Goal: Download file/media

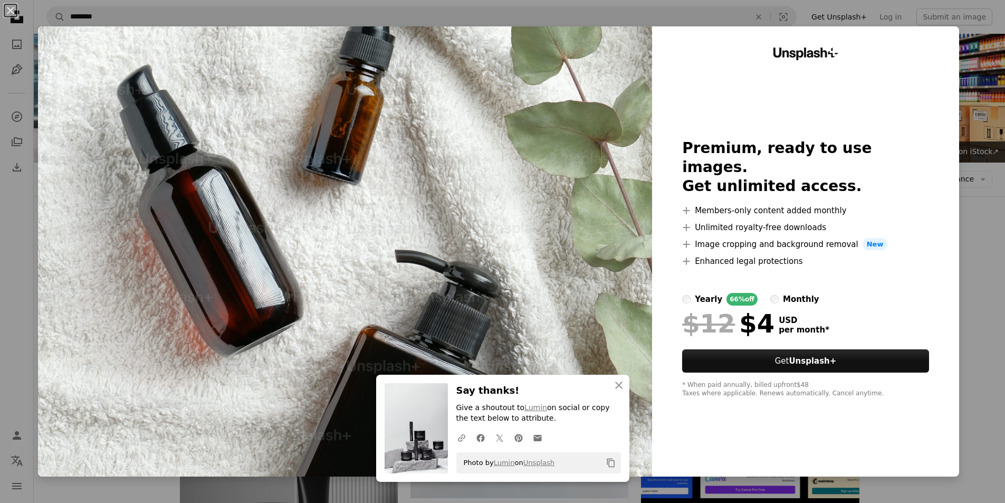
scroll to position [1477, 0]
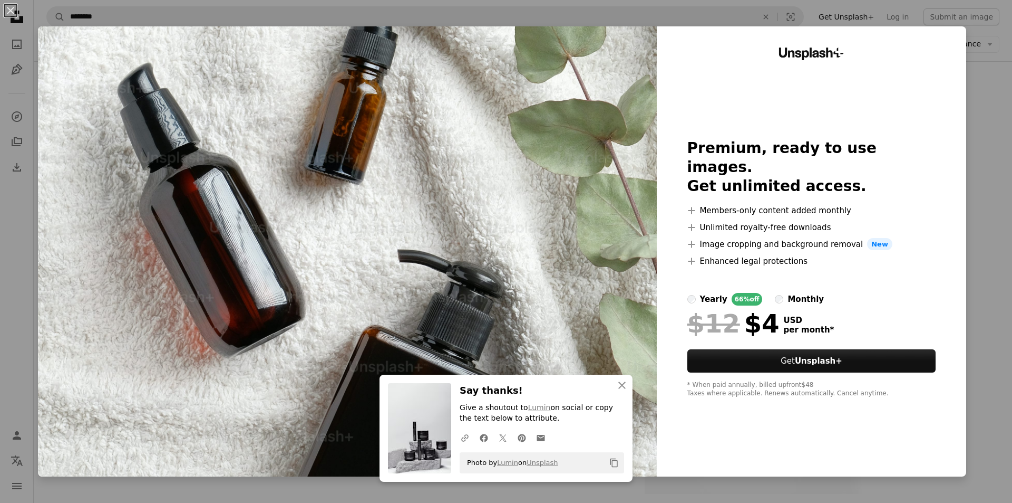
click at [969, 119] on div "An X shape An X shape Close Say thanks! Give a shoutout to Lumin on social or c…" at bounding box center [506, 251] width 1012 height 503
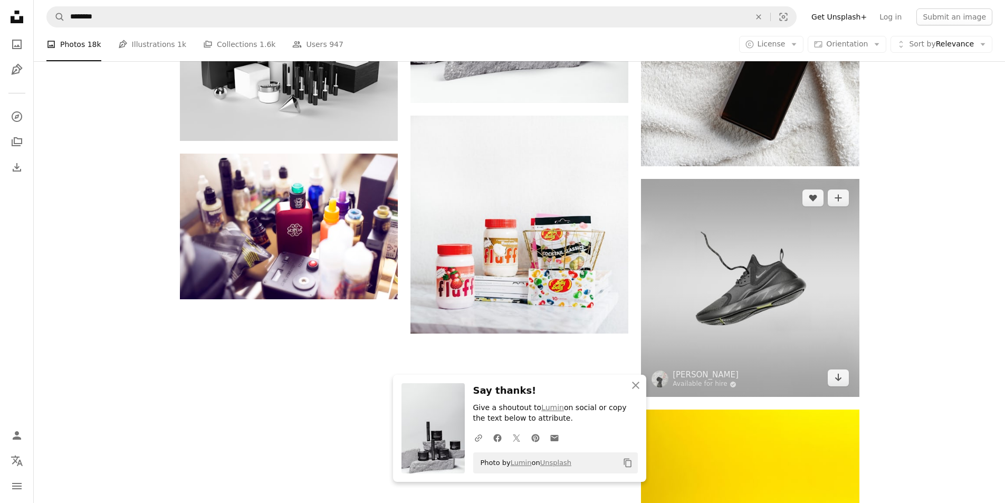
scroll to position [1582, 0]
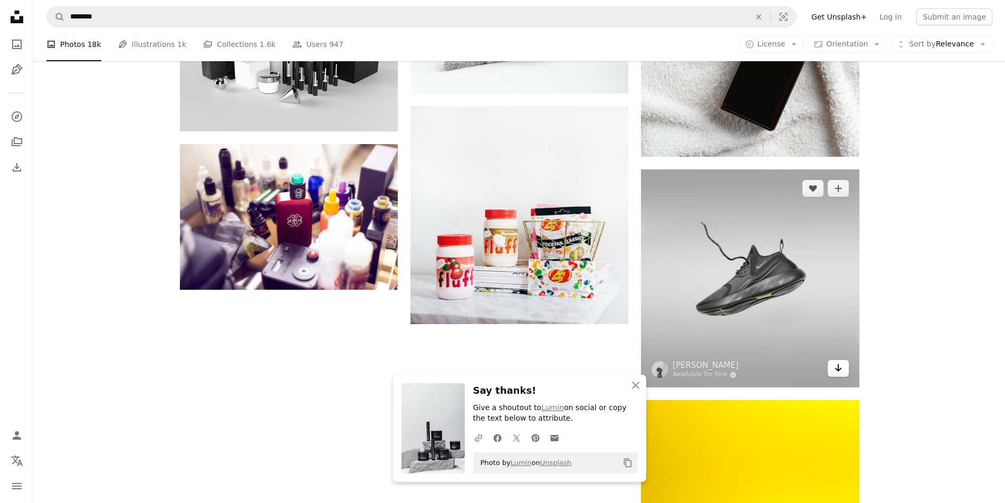
drag, startPoint x: 834, startPoint y: 366, endPoint x: 828, endPoint y: 368, distance: 6.4
click at [834, 367] on icon "Arrow pointing down" at bounding box center [838, 367] width 8 height 13
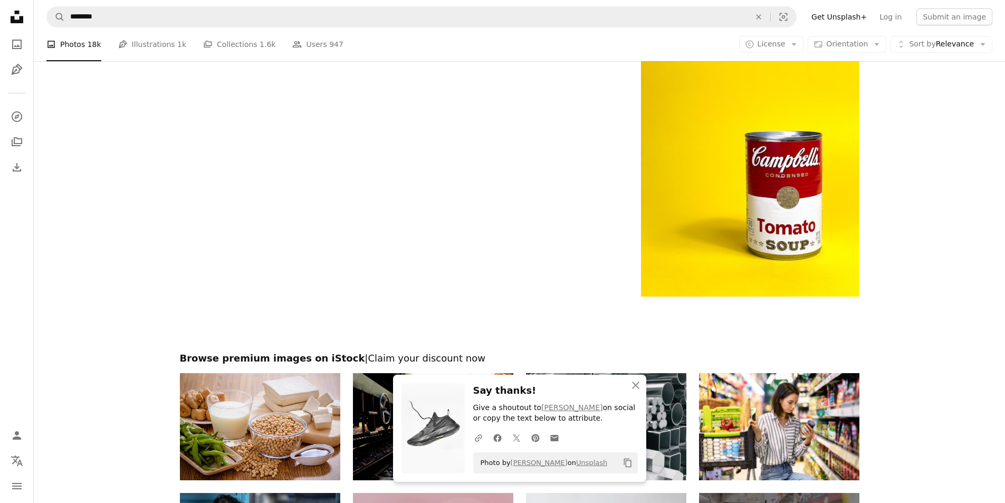
scroll to position [1951, 0]
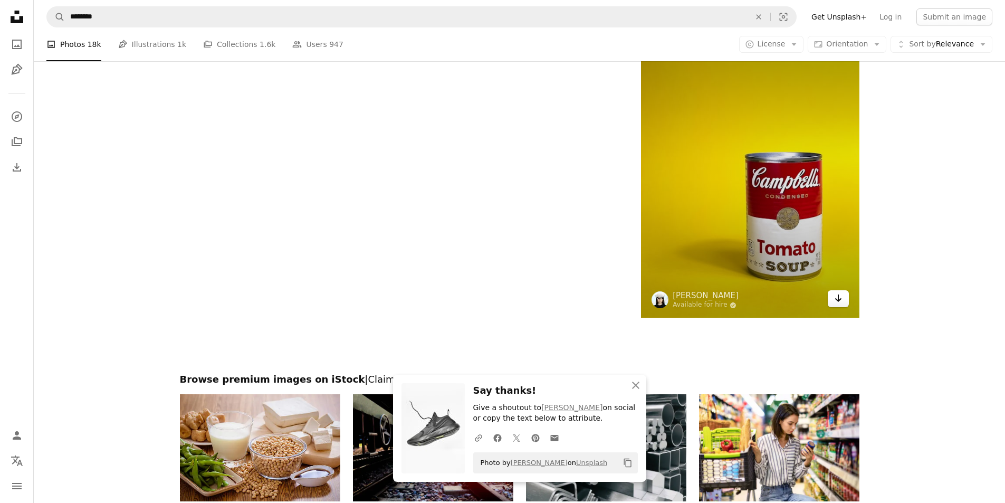
click at [841, 303] on icon "Arrow pointing down" at bounding box center [838, 298] width 8 height 13
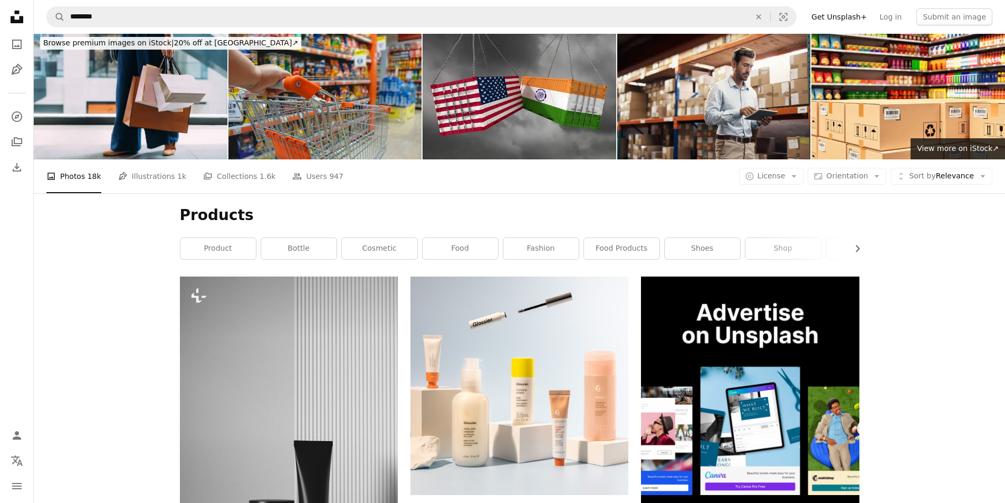
scroll to position [0, 0]
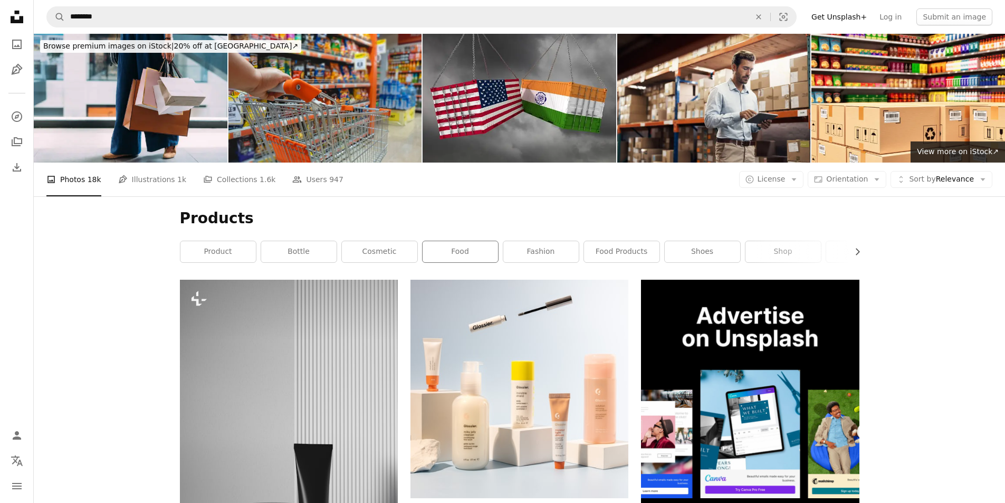
click at [448, 263] on div "food" at bounding box center [460, 251] width 76 height 22
click at [489, 253] on link "food" at bounding box center [459, 251] width 75 height 21
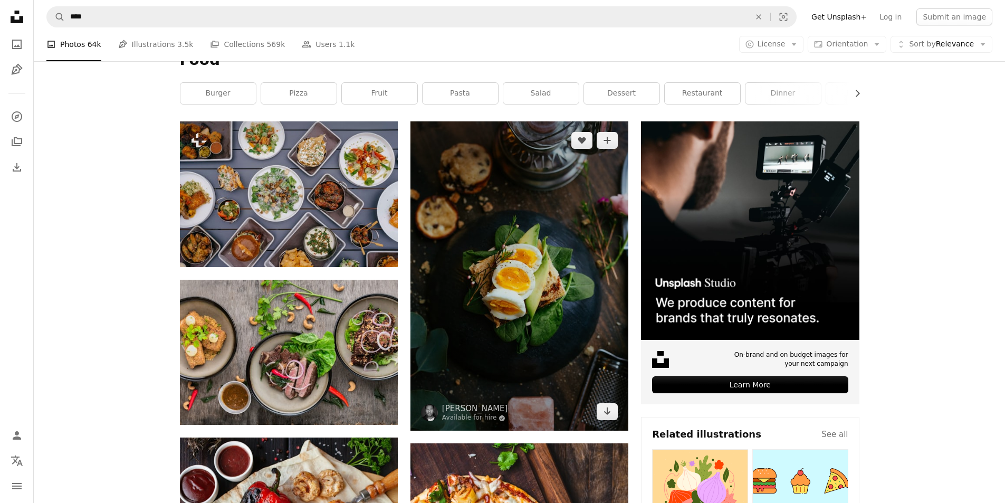
scroll to position [264, 0]
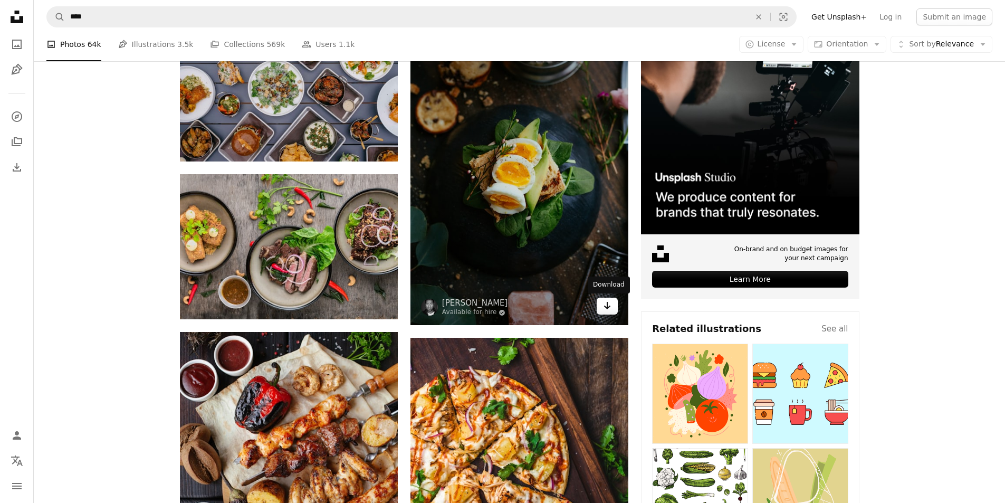
click at [607, 304] on icon "Download" at bounding box center [607, 305] width 7 height 7
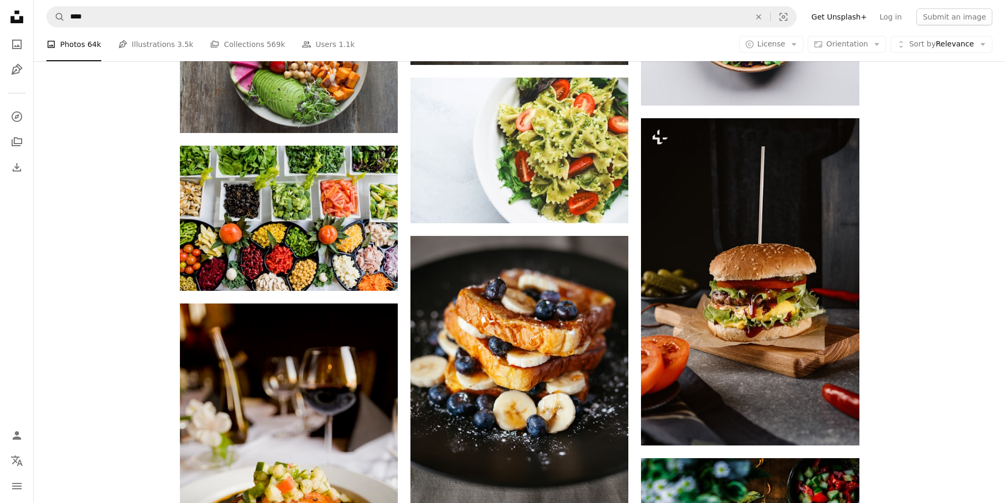
scroll to position [1055, 0]
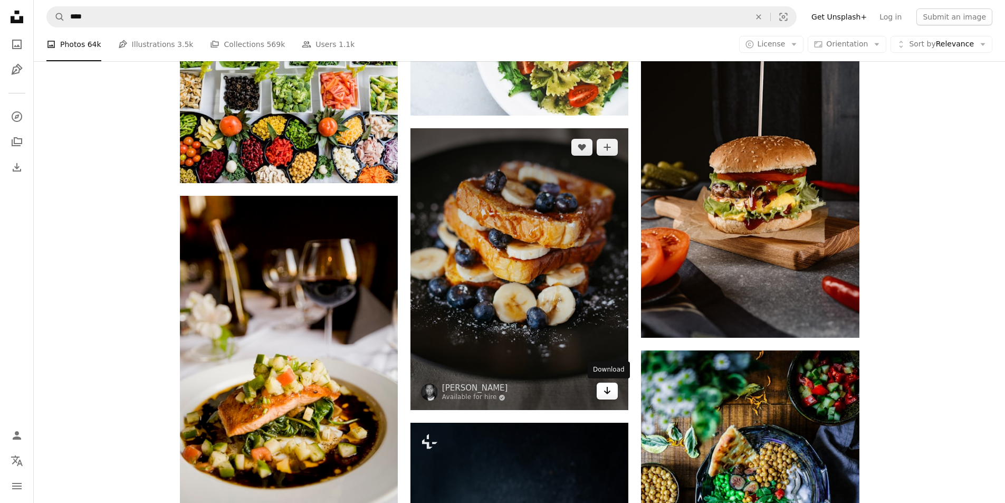
click at [602, 395] on link "Arrow pointing down" at bounding box center [606, 390] width 21 height 17
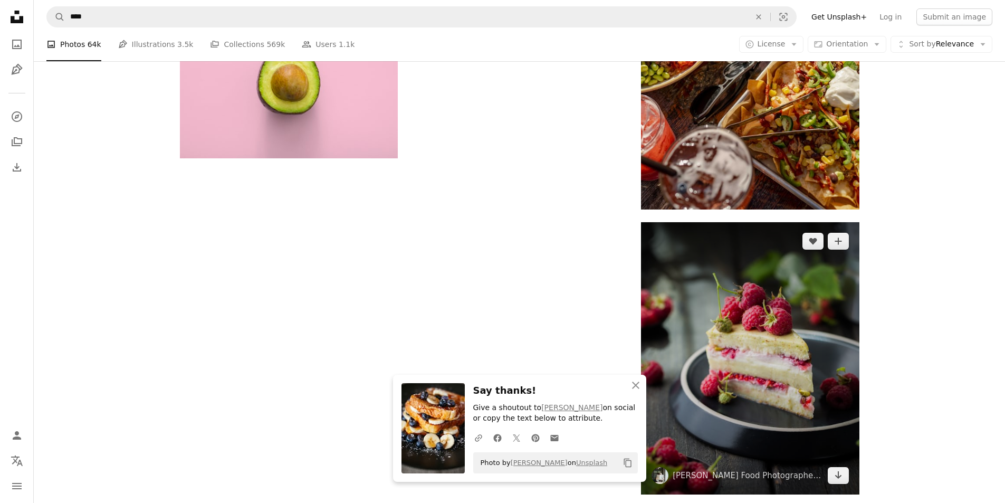
scroll to position [1846, 0]
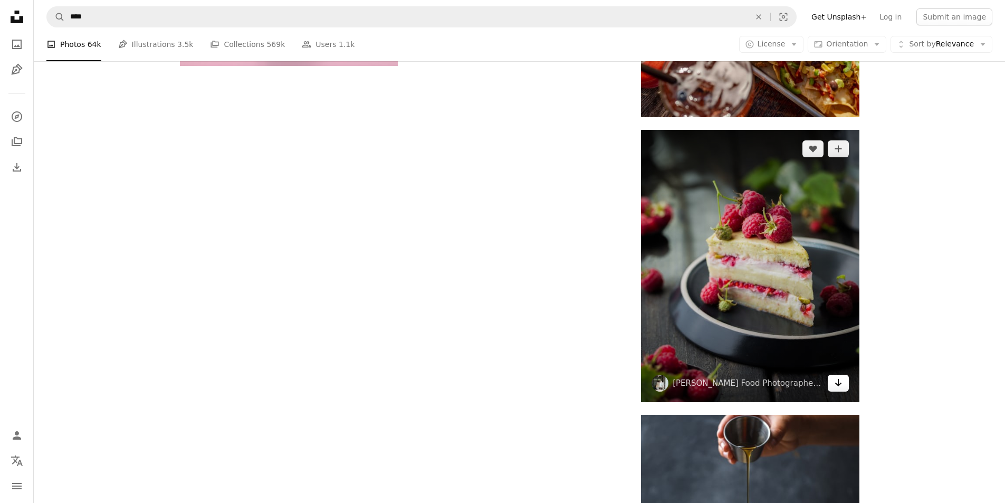
click at [840, 384] on icon "Download" at bounding box center [837, 382] width 7 height 7
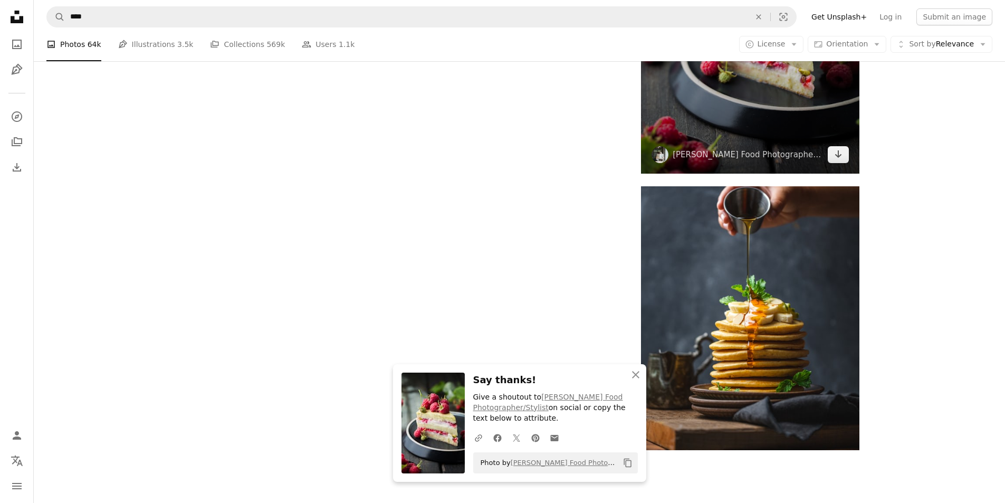
scroll to position [2162, 0]
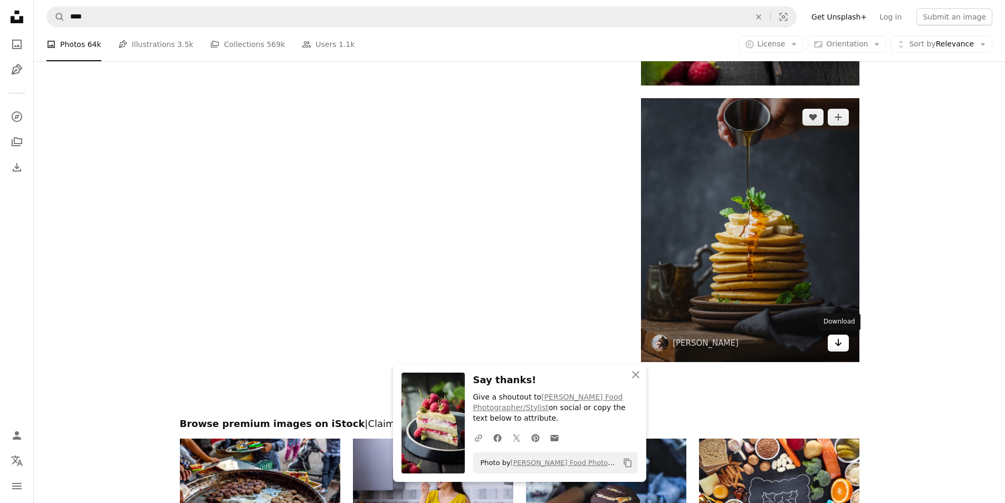
click at [835, 346] on icon "Arrow pointing down" at bounding box center [838, 342] width 8 height 13
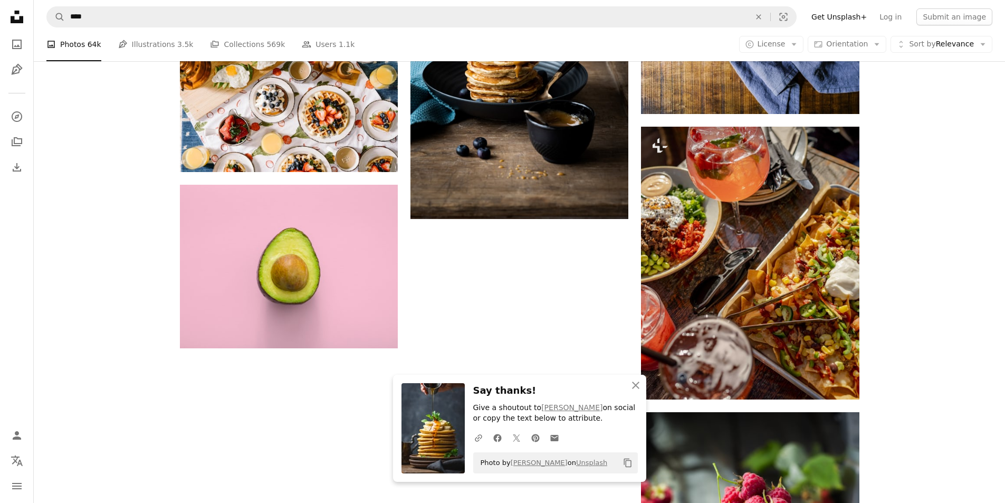
scroll to position [1625, 0]
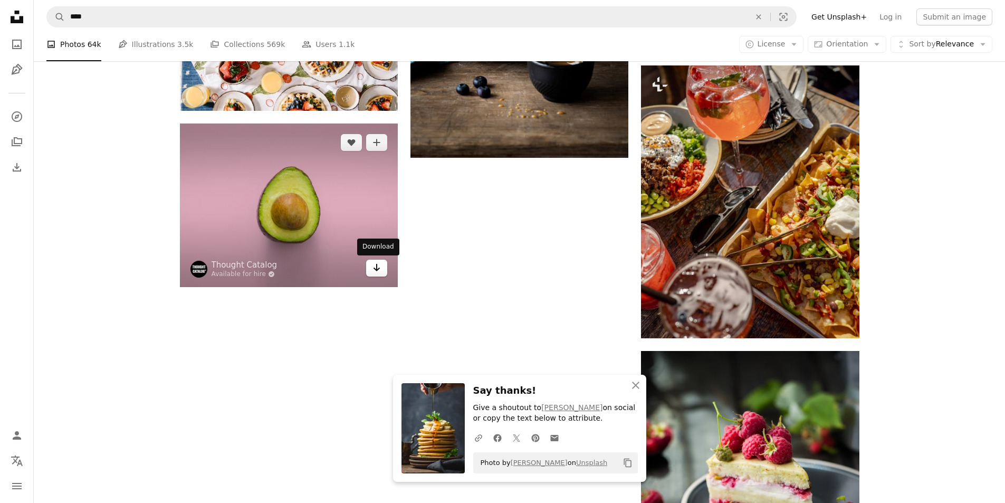
click at [382, 269] on link "Arrow pointing down" at bounding box center [376, 267] width 21 height 17
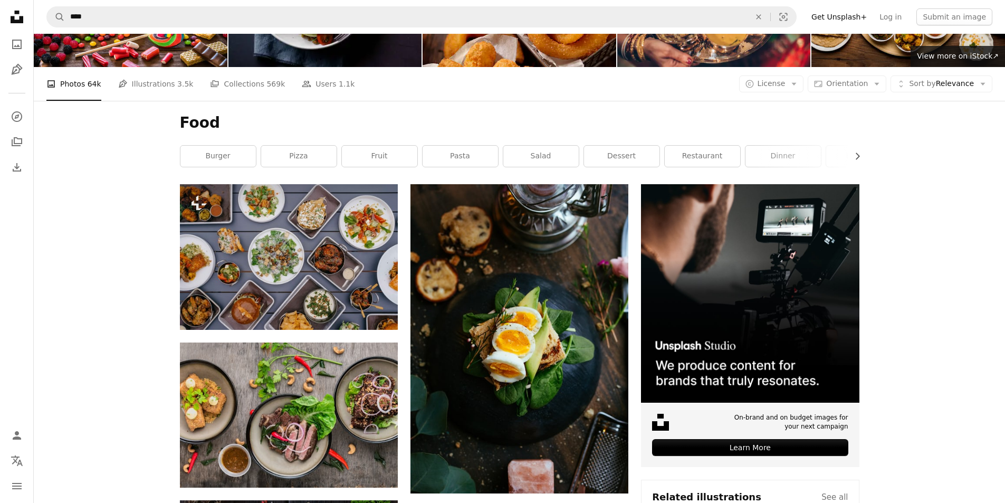
scroll to position [0, 0]
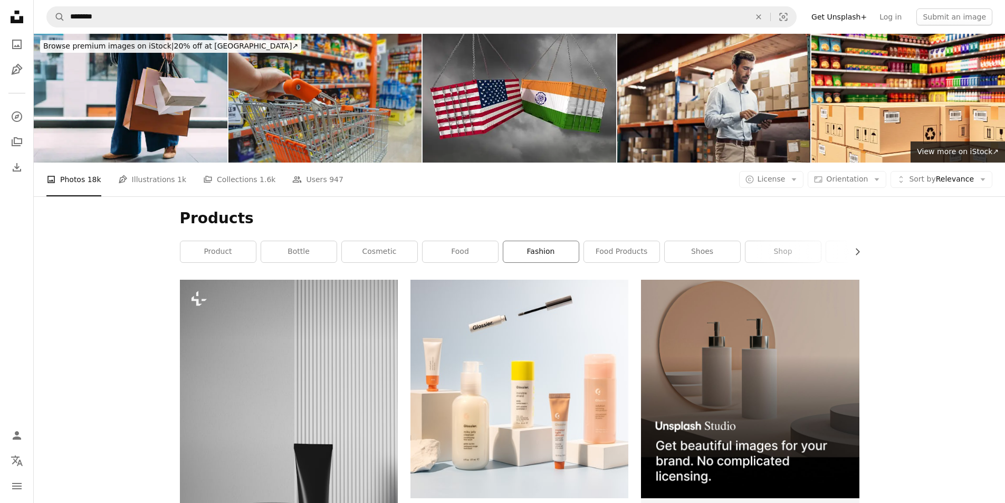
click at [561, 252] on link "fashion" at bounding box center [540, 251] width 75 height 21
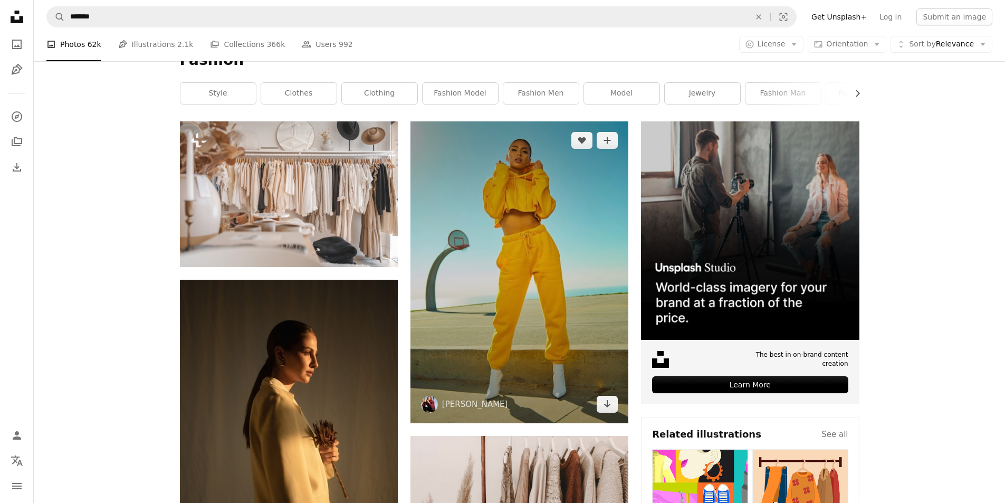
scroll to position [211, 0]
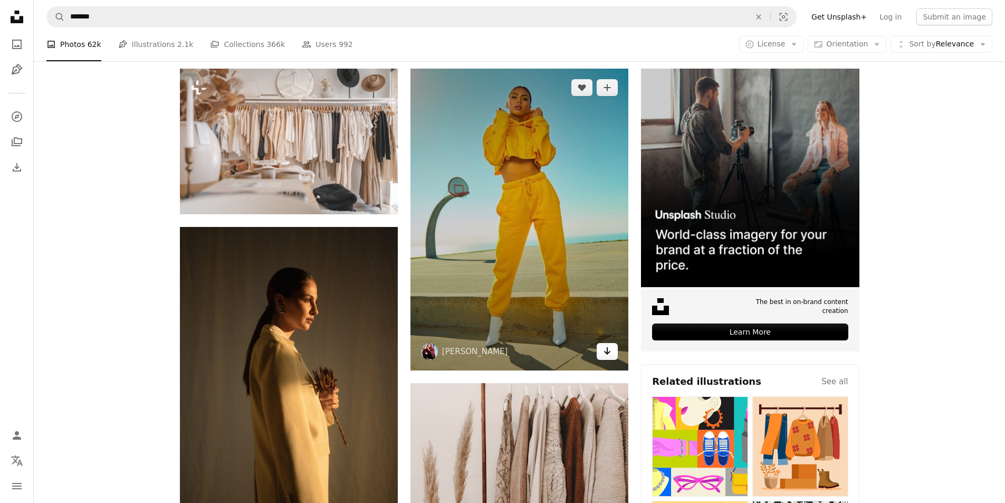
click at [605, 354] on icon "Arrow pointing down" at bounding box center [607, 350] width 8 height 13
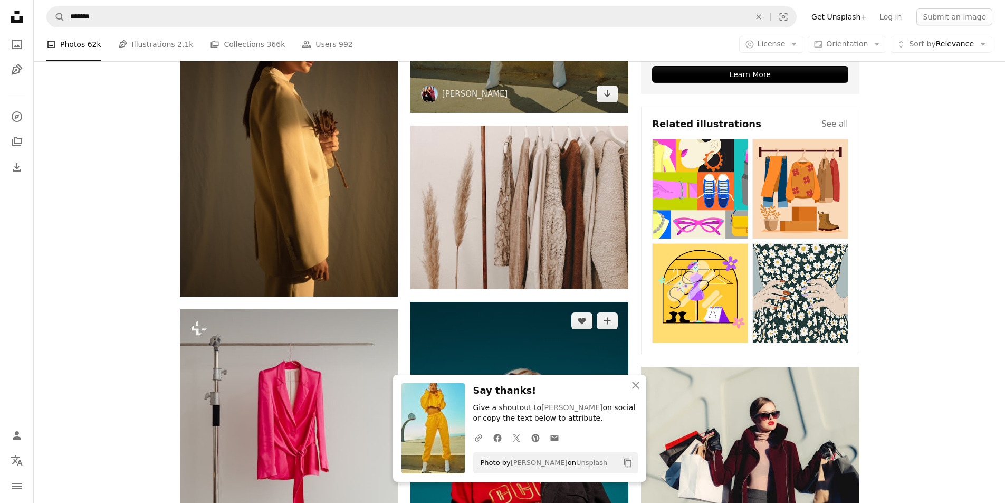
scroll to position [475, 0]
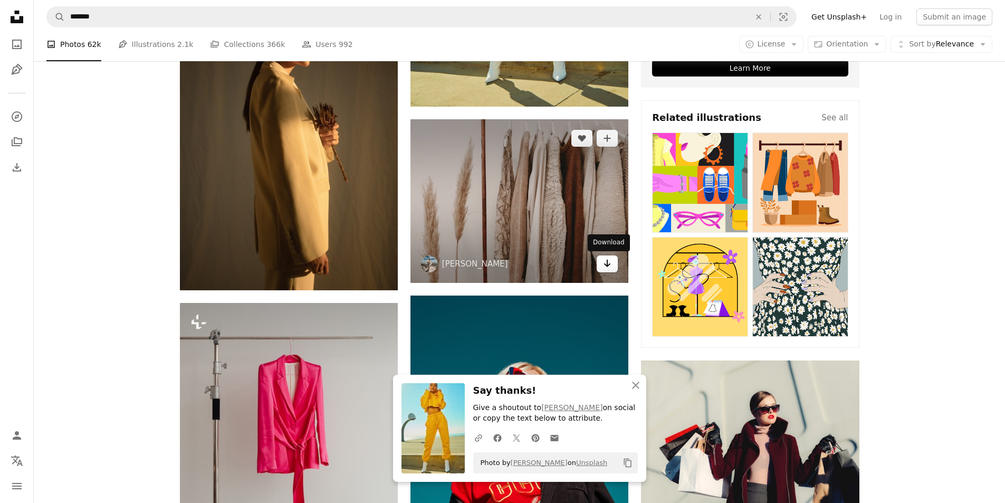
click at [608, 268] on icon "Arrow pointing down" at bounding box center [607, 263] width 8 height 13
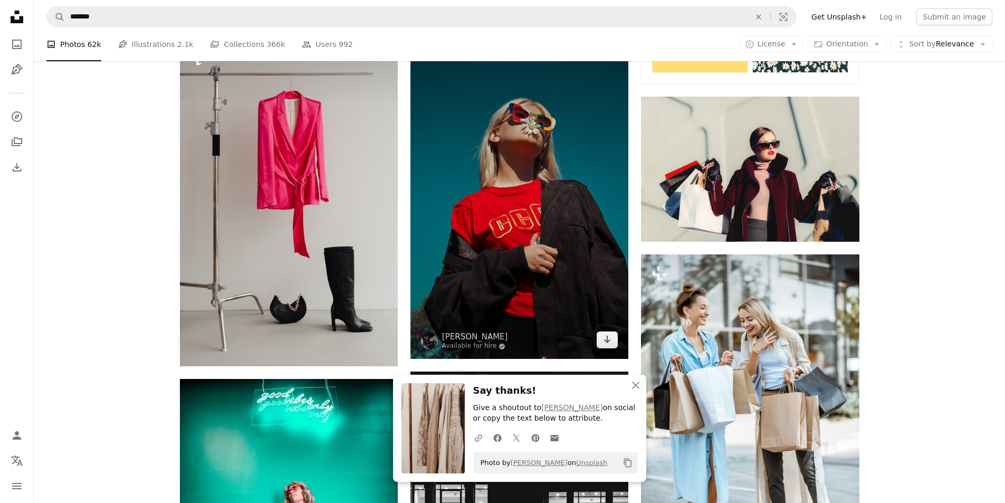
scroll to position [791, 0]
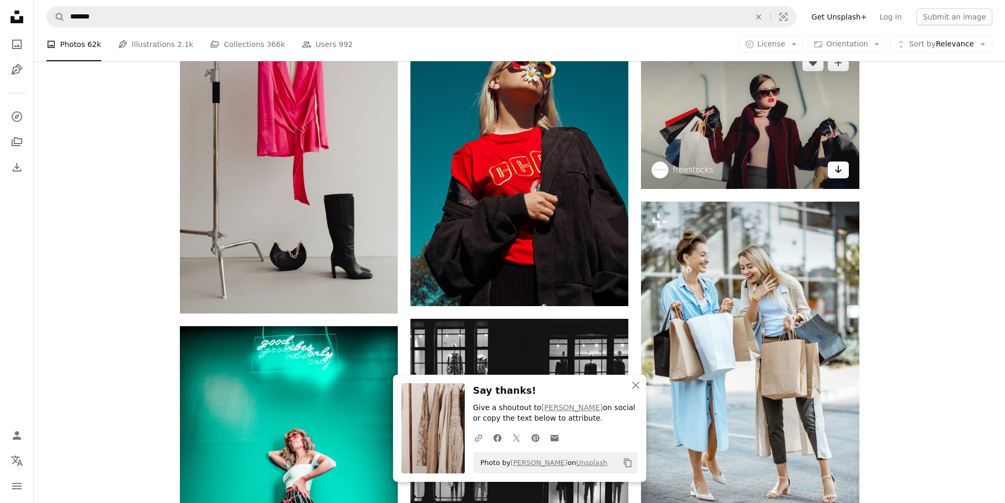
click at [836, 174] on icon "Arrow pointing down" at bounding box center [838, 169] width 8 height 13
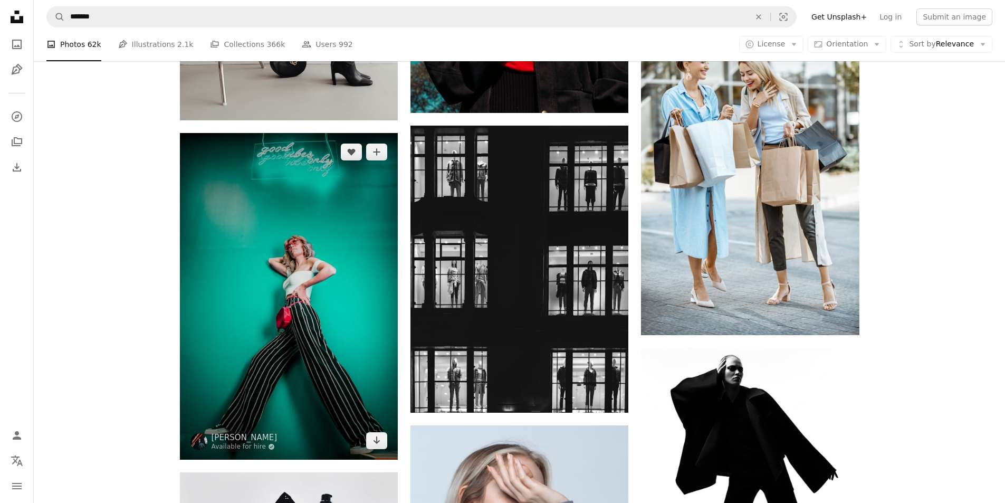
scroll to position [1002, 0]
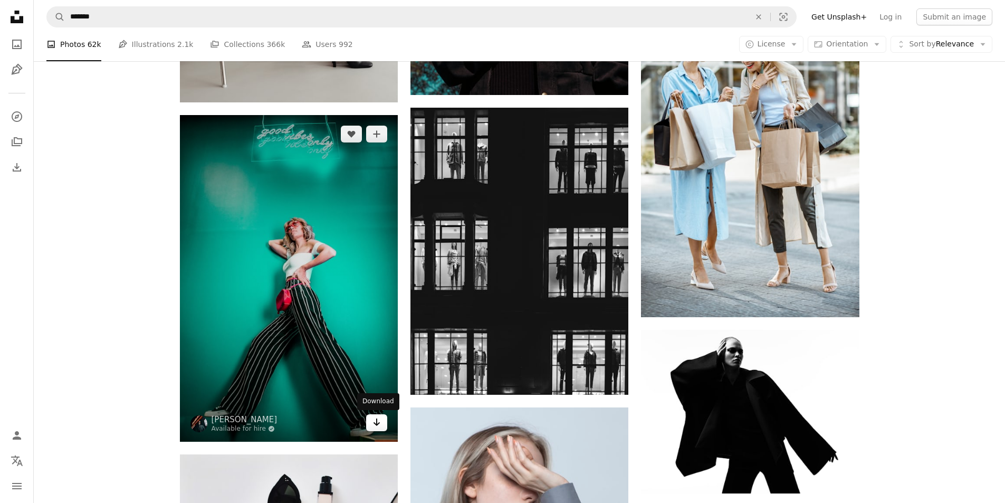
click at [378, 425] on icon "Arrow pointing down" at bounding box center [376, 422] width 8 height 13
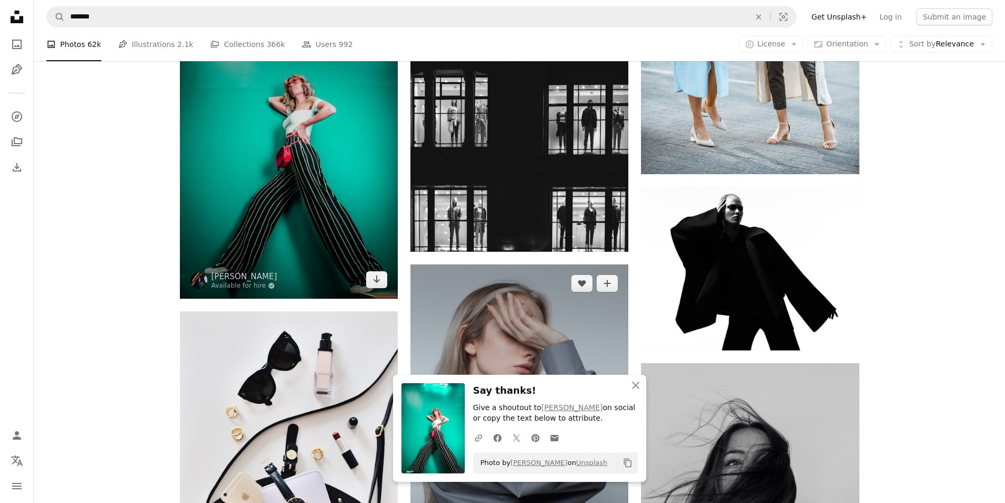
scroll to position [1160, 0]
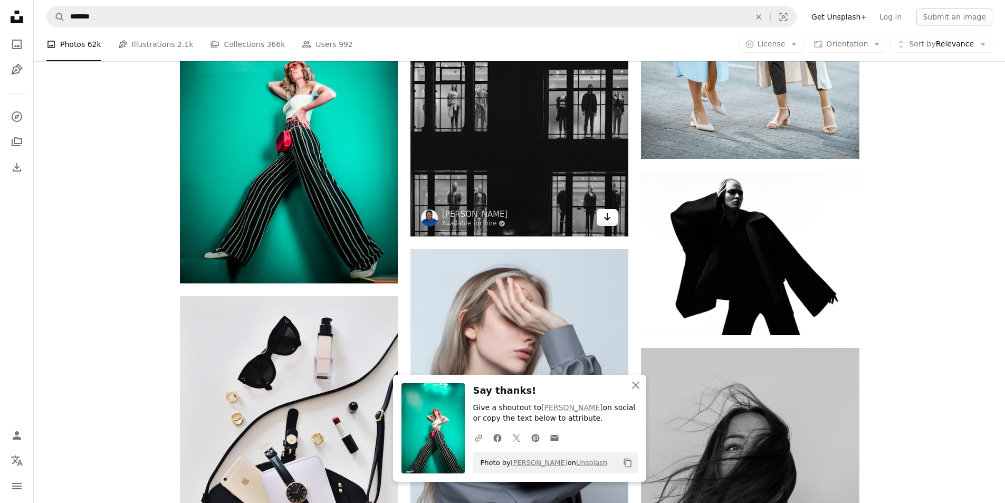
click at [607, 216] on icon "Download" at bounding box center [607, 216] width 7 height 7
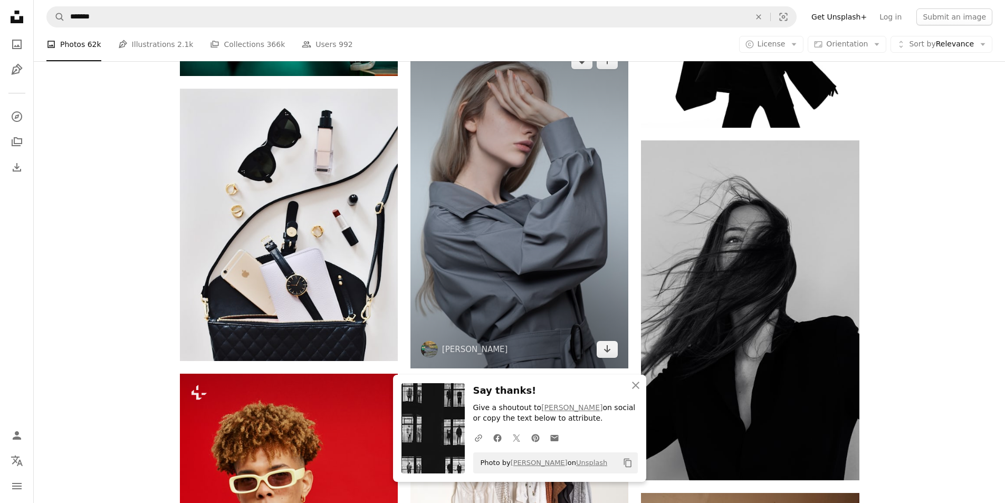
scroll to position [1371, 0]
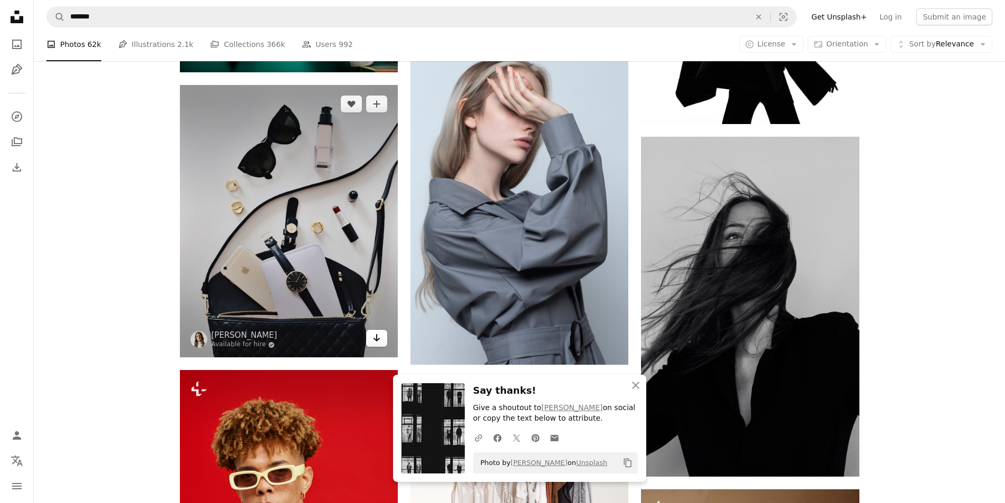
click at [373, 338] on icon "Arrow pointing down" at bounding box center [376, 337] width 8 height 13
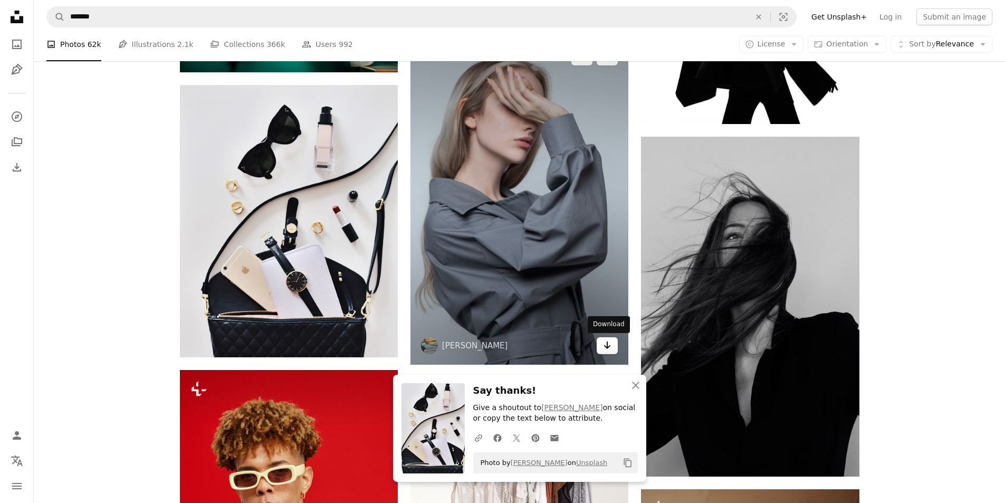
click at [607, 343] on icon "Download" at bounding box center [607, 344] width 7 height 7
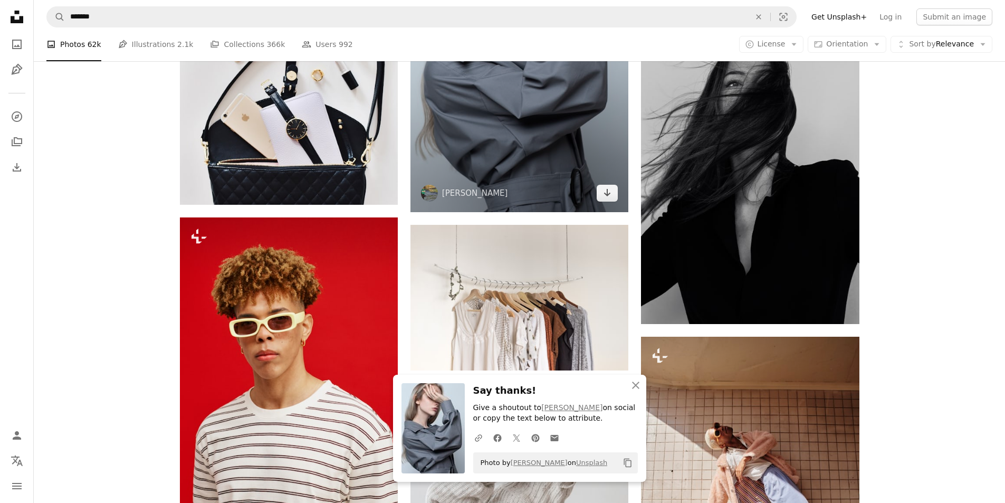
scroll to position [1529, 0]
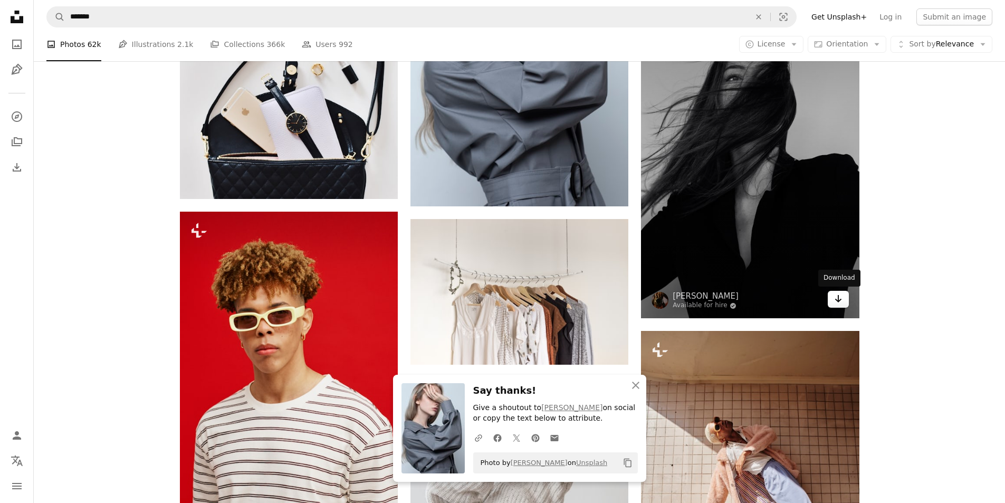
click at [839, 301] on icon "Arrow pointing down" at bounding box center [838, 298] width 8 height 13
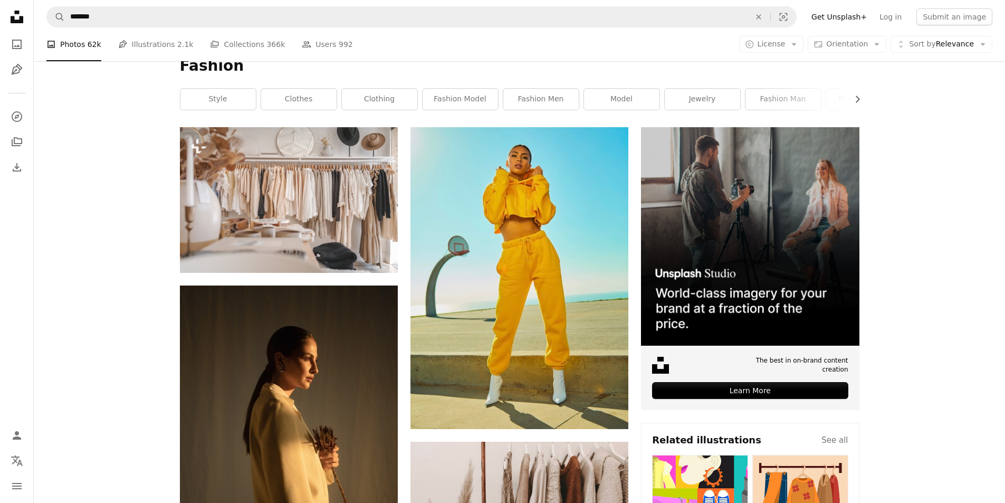
scroll to position [0, 0]
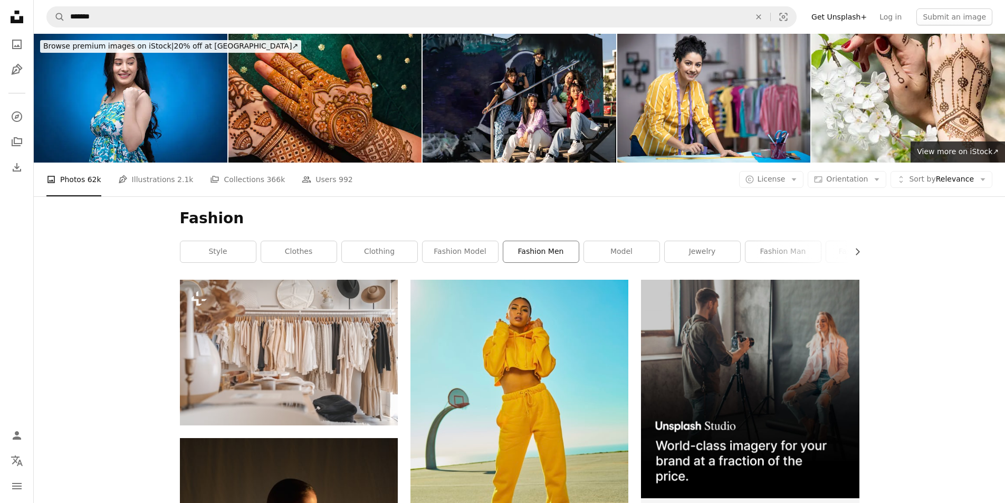
click at [564, 252] on link "fashion men" at bounding box center [540, 251] width 75 height 21
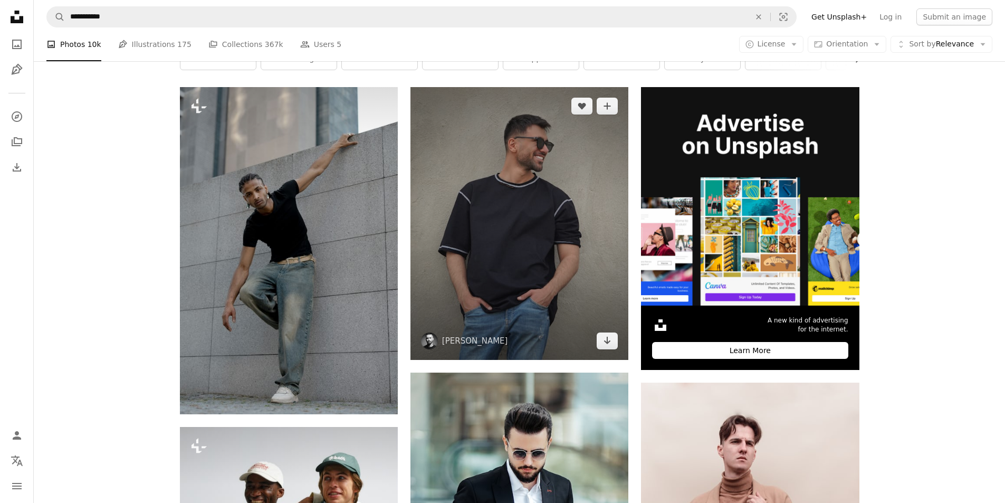
scroll to position [211, 0]
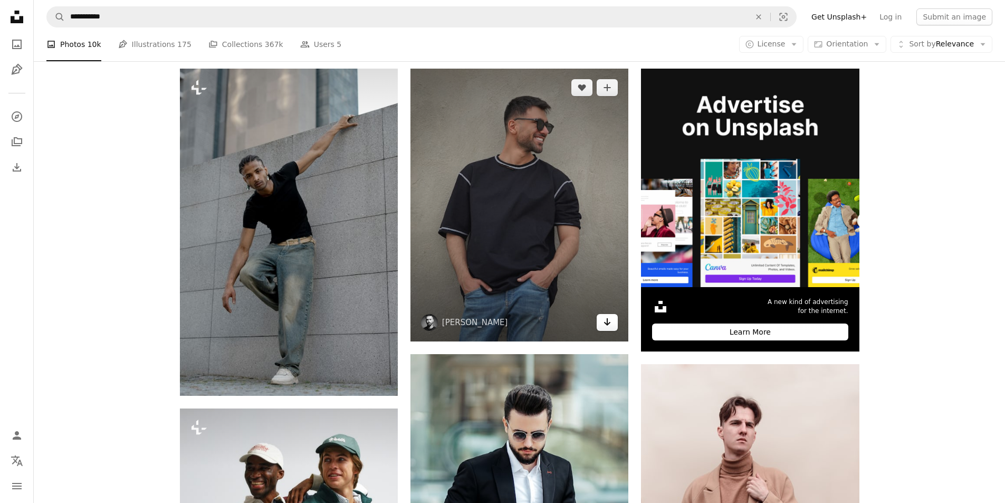
click at [604, 324] on icon "Arrow pointing down" at bounding box center [607, 321] width 8 height 13
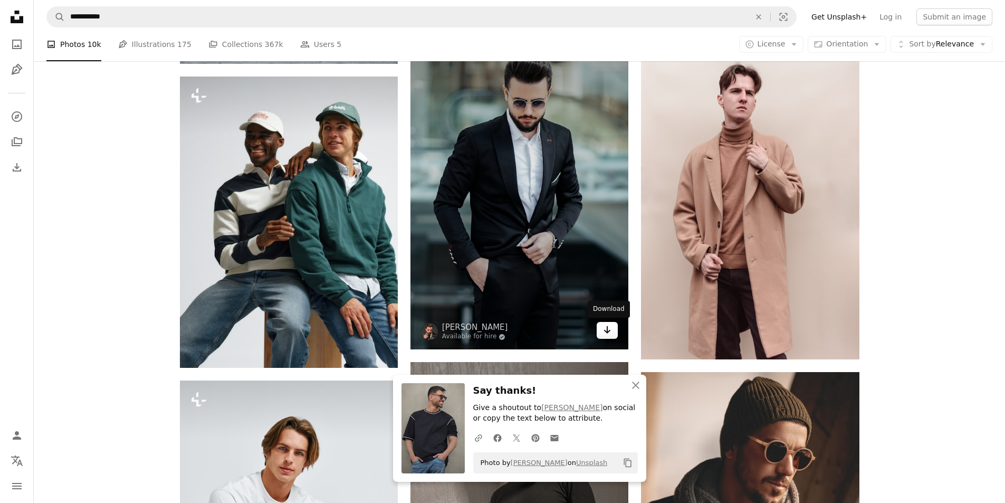
scroll to position [580, 0]
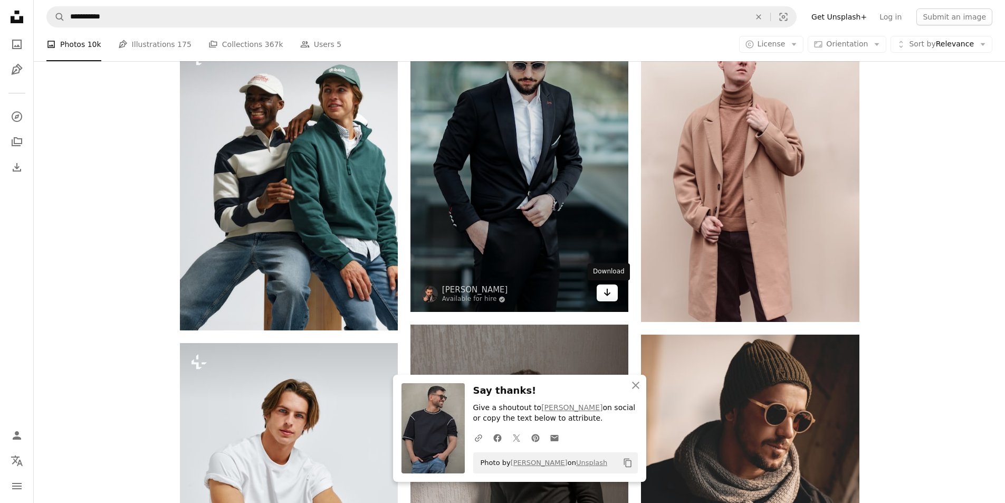
click at [603, 295] on icon "Arrow pointing down" at bounding box center [607, 292] width 8 height 13
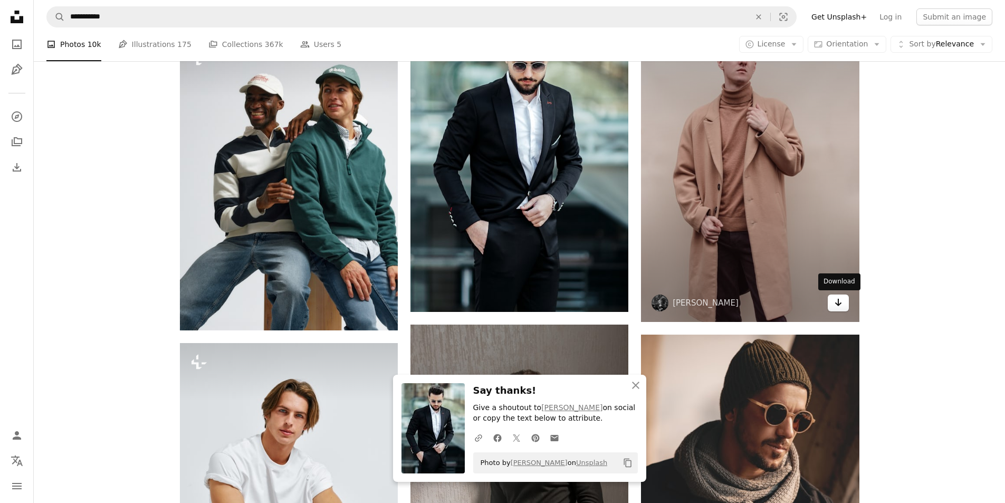
click at [836, 303] on icon "Download" at bounding box center [837, 301] width 7 height 7
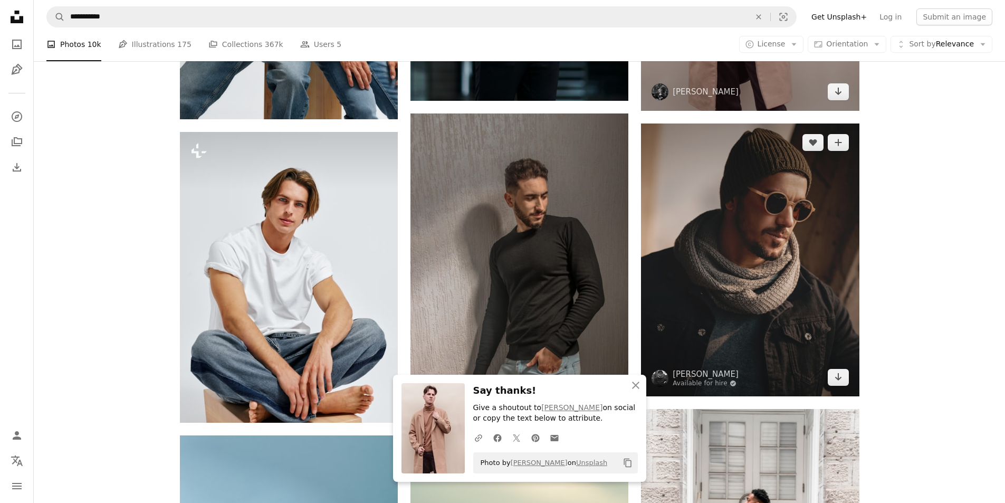
scroll to position [844, 0]
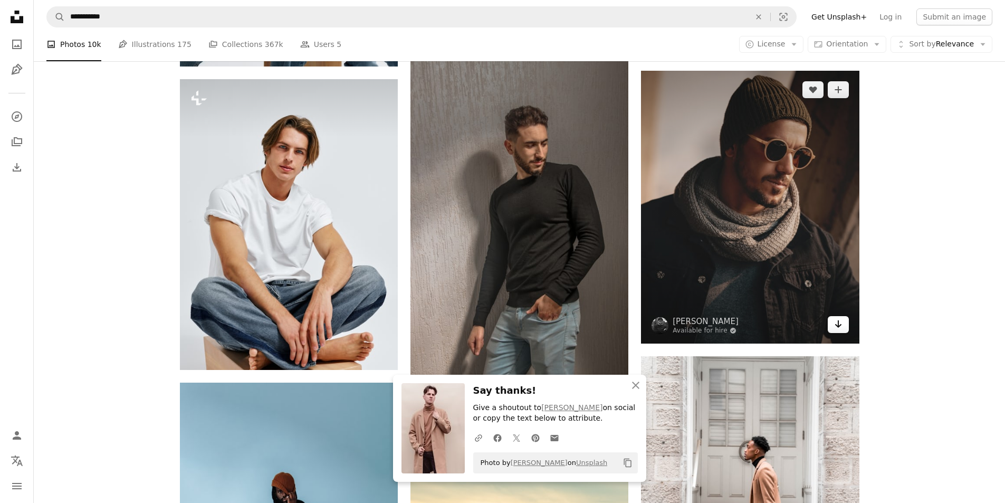
click at [837, 323] on icon "Arrow pointing down" at bounding box center [838, 323] width 8 height 13
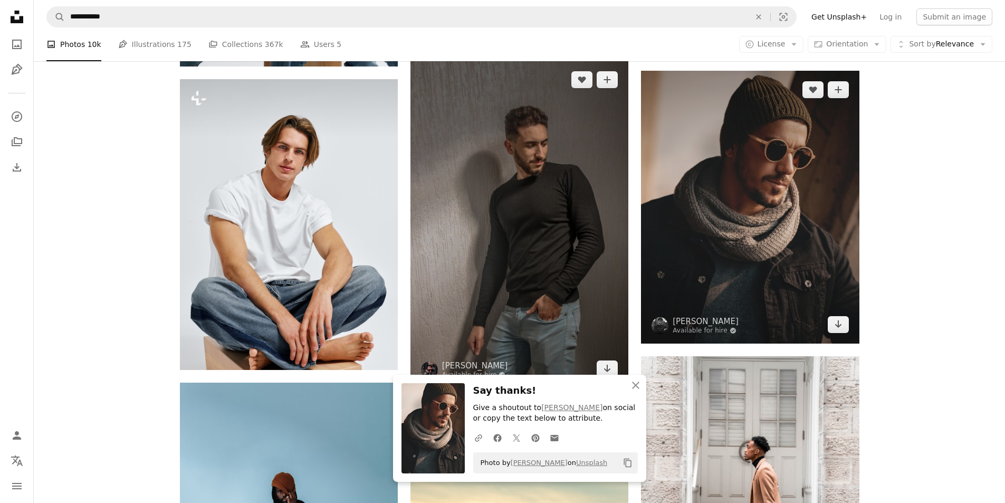
scroll to position [896, 0]
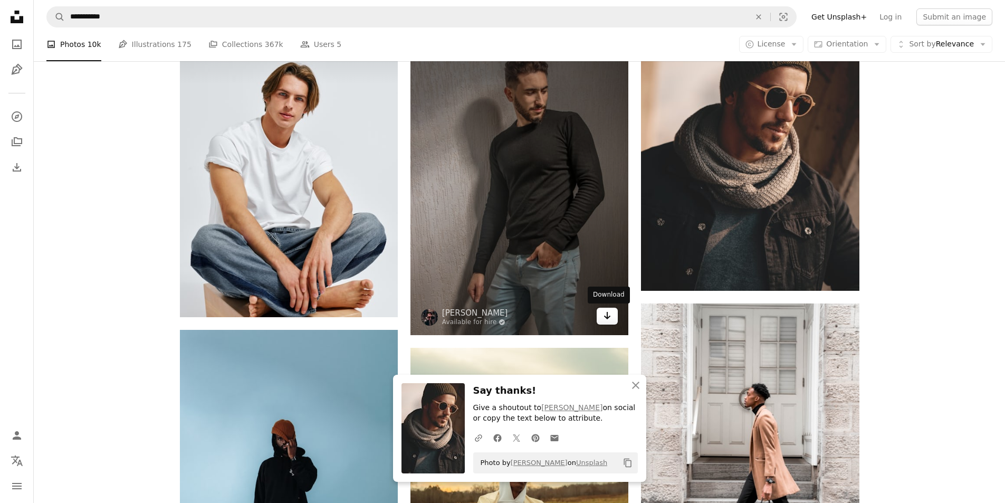
click at [606, 315] on icon "Arrow pointing down" at bounding box center [607, 315] width 8 height 13
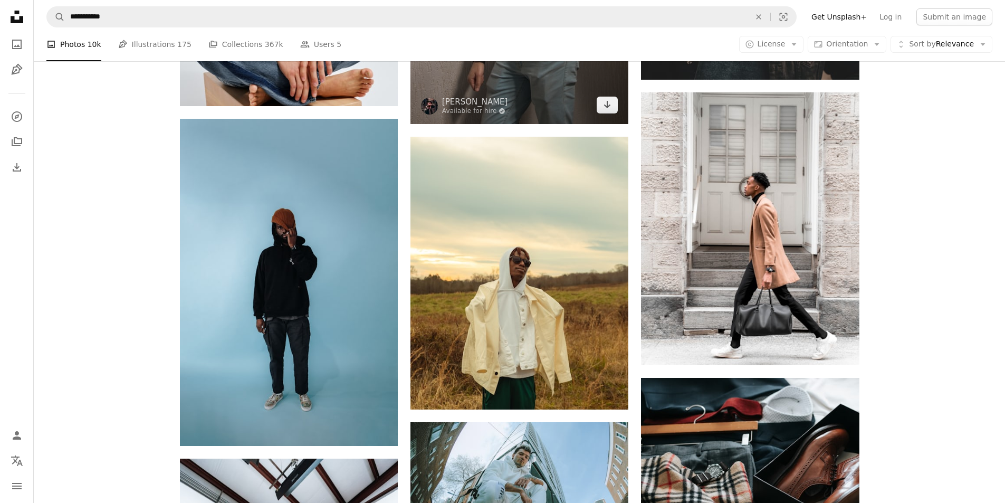
scroll to position [1266, 0]
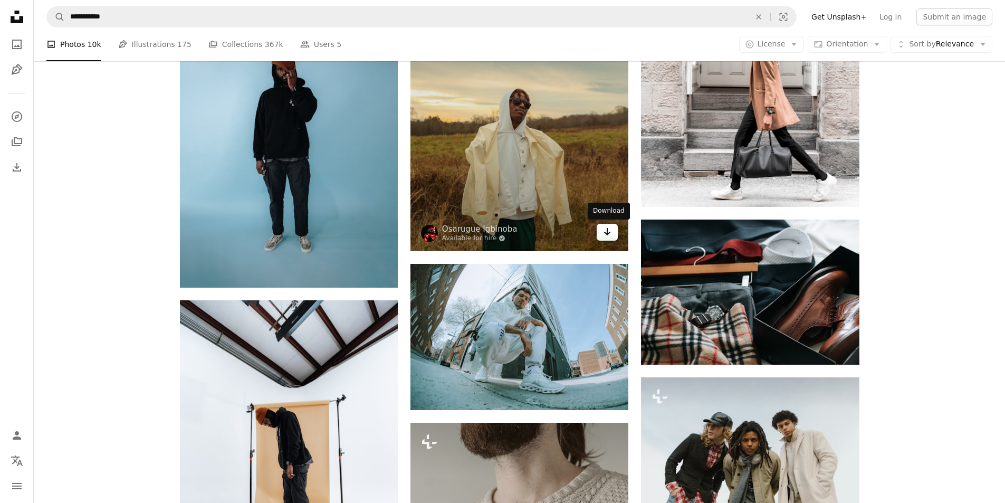
click at [603, 238] on link "Arrow pointing down" at bounding box center [606, 232] width 21 height 17
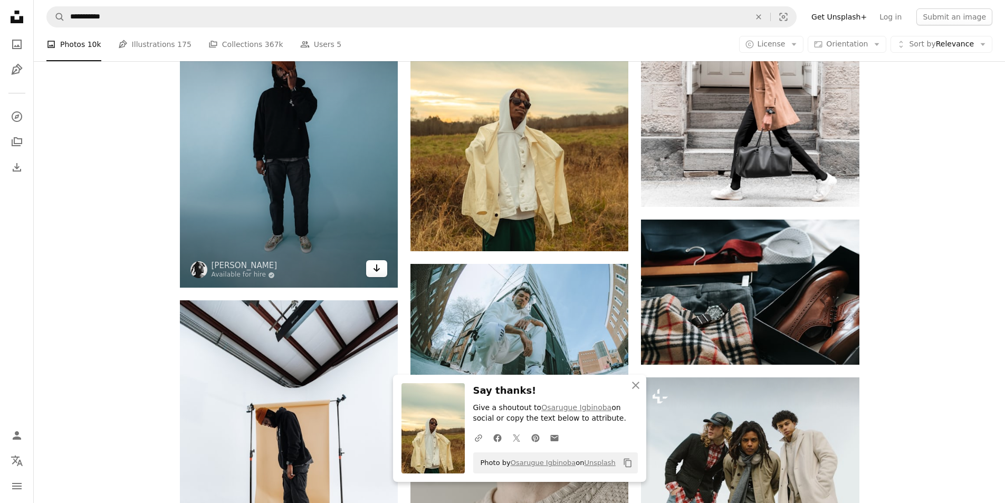
click at [372, 268] on icon "Arrow pointing down" at bounding box center [376, 268] width 8 height 13
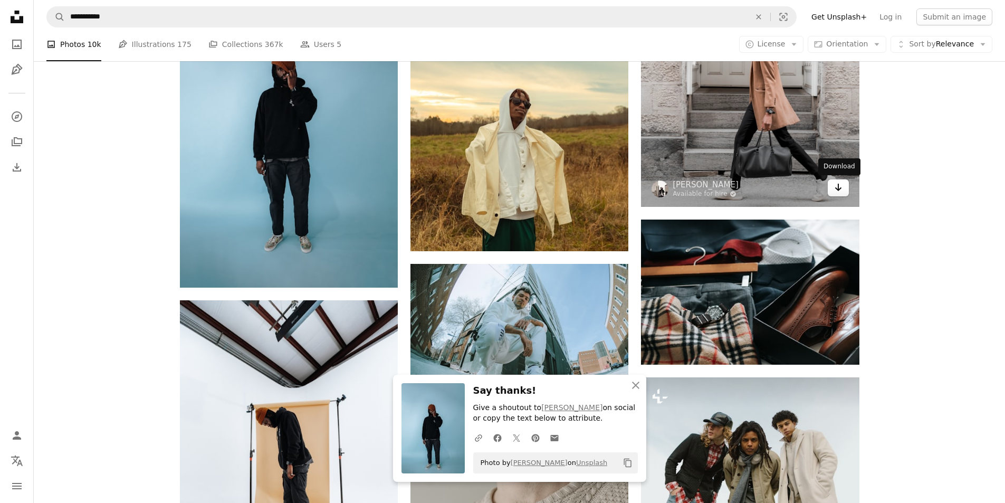
click at [836, 187] on icon "Arrow pointing down" at bounding box center [838, 187] width 8 height 13
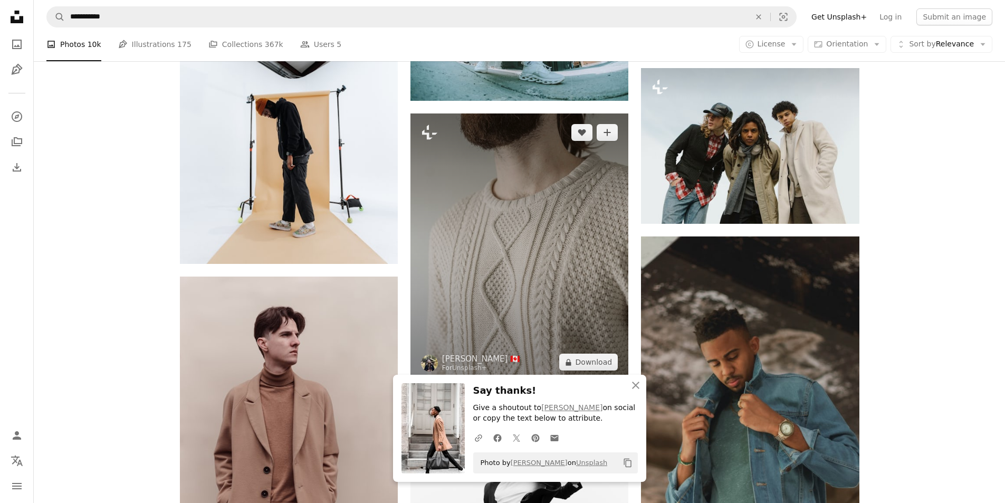
scroll to position [1582, 0]
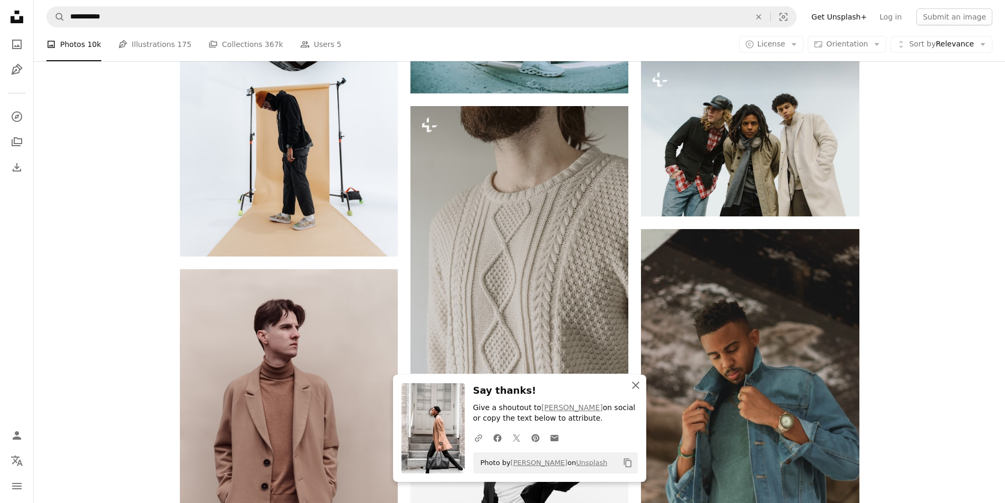
click at [633, 383] on icon "button" at bounding box center [635, 384] width 7 height 7
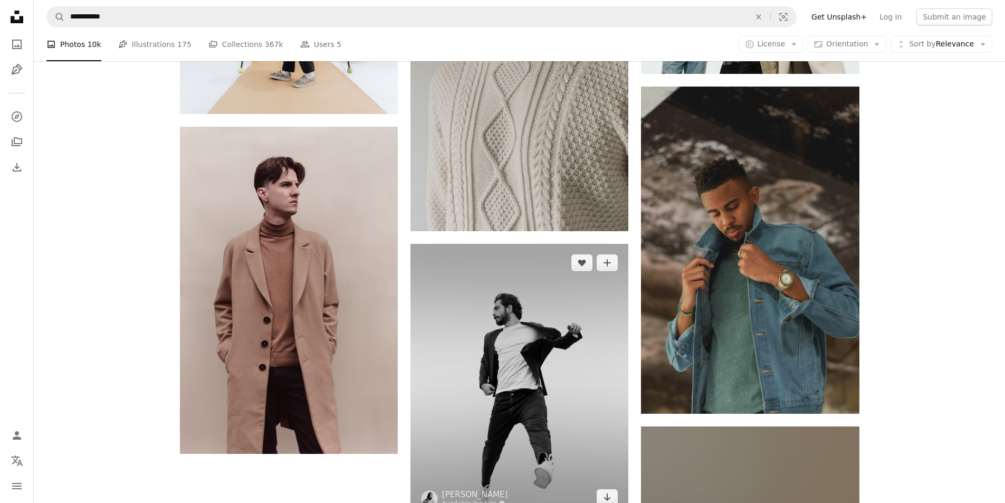
scroll to position [1846, 0]
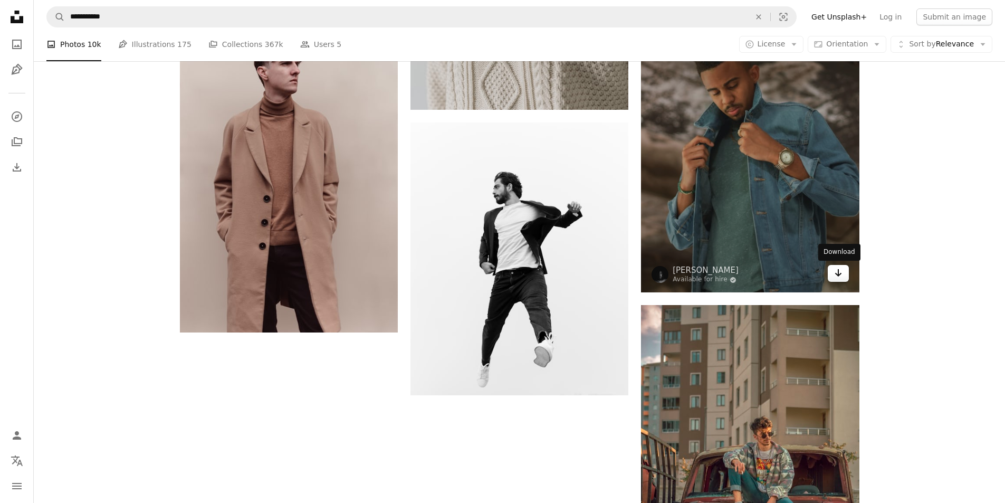
click at [843, 271] on link "Arrow pointing down" at bounding box center [837, 273] width 21 height 17
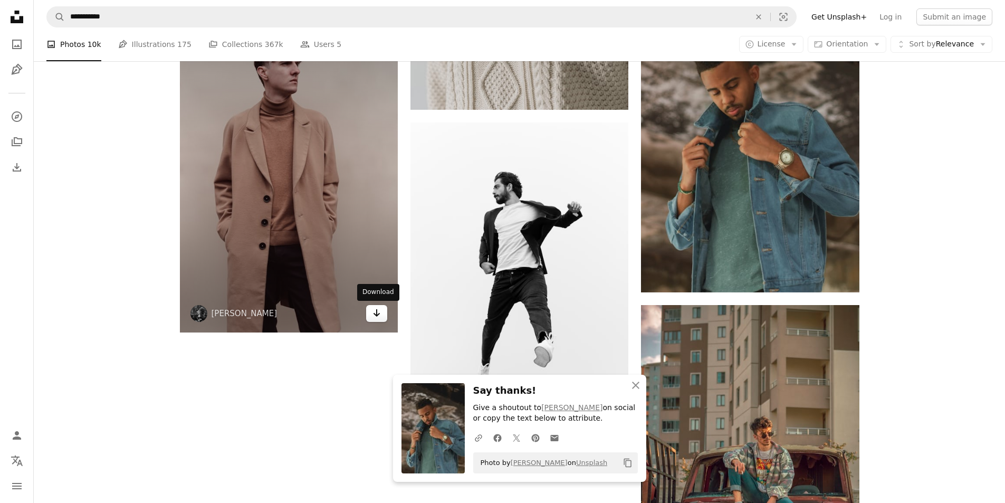
click at [373, 313] on icon "Download" at bounding box center [376, 312] width 7 height 7
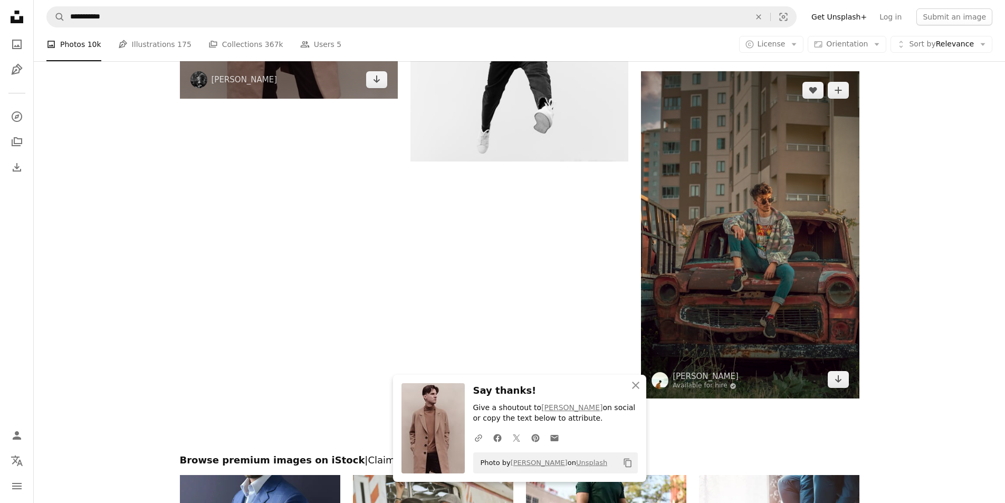
scroll to position [2109, 0]
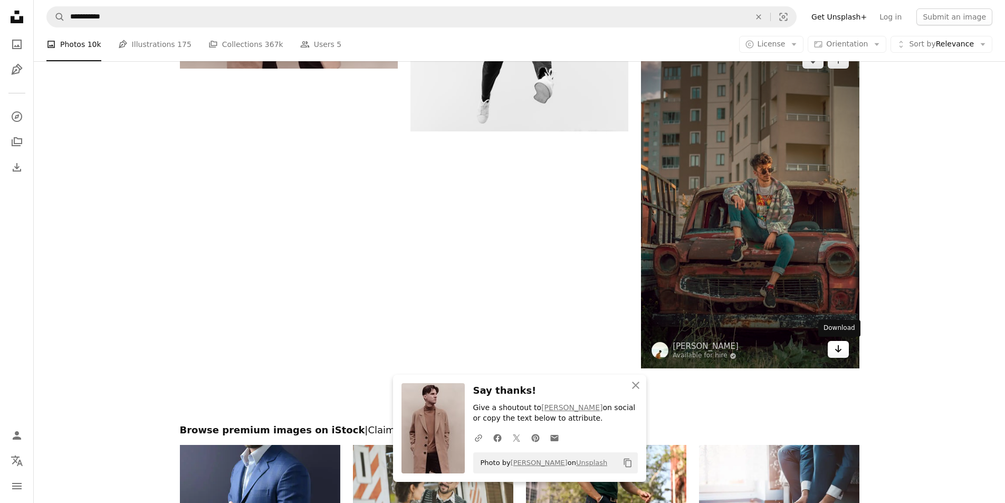
click at [840, 350] on icon "Arrow pointing down" at bounding box center [838, 348] width 8 height 13
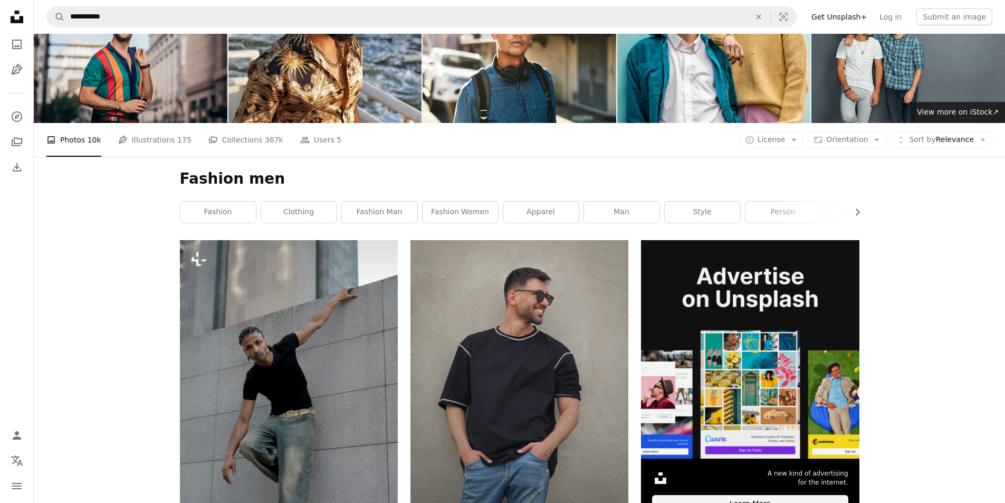
scroll to position [0, 0]
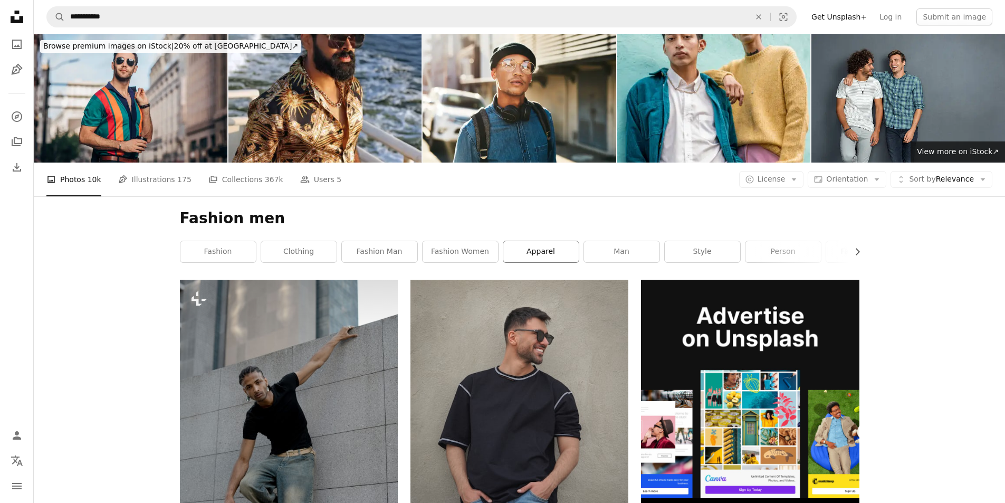
click at [556, 256] on link "apparel" at bounding box center [540, 251] width 75 height 21
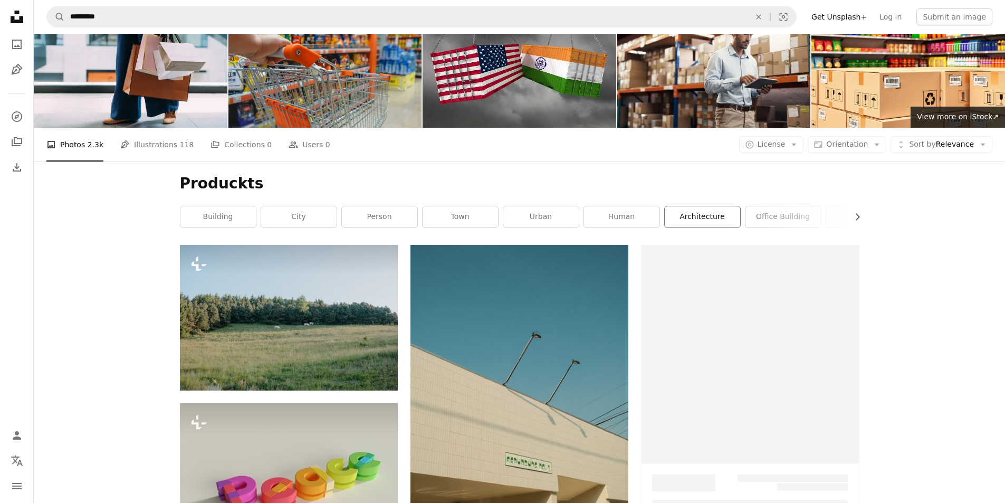
scroll to position [53, 0]
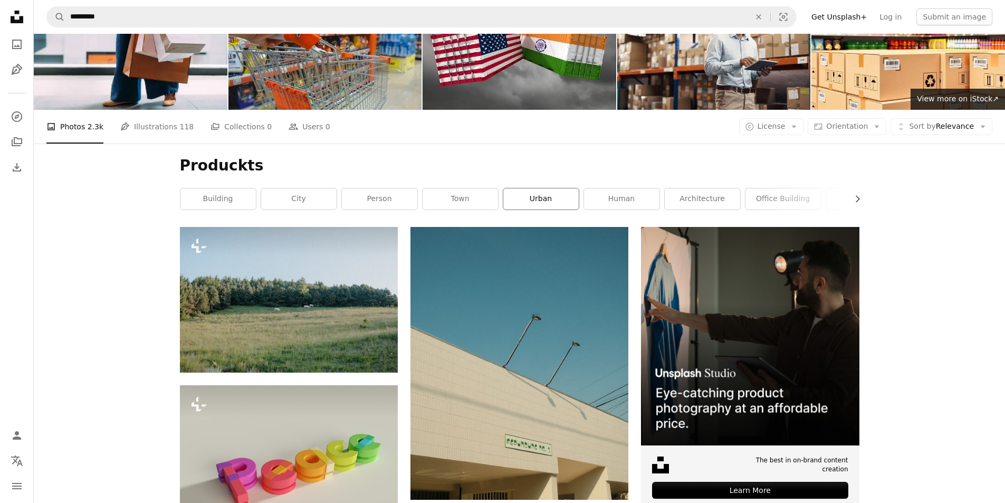
click at [549, 205] on link "urban" at bounding box center [540, 198] width 75 height 21
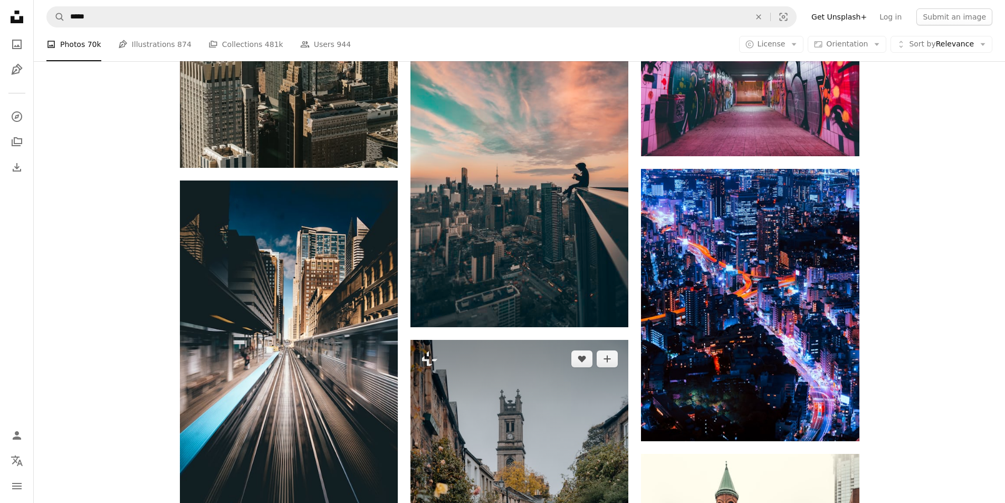
scroll to position [686, 0]
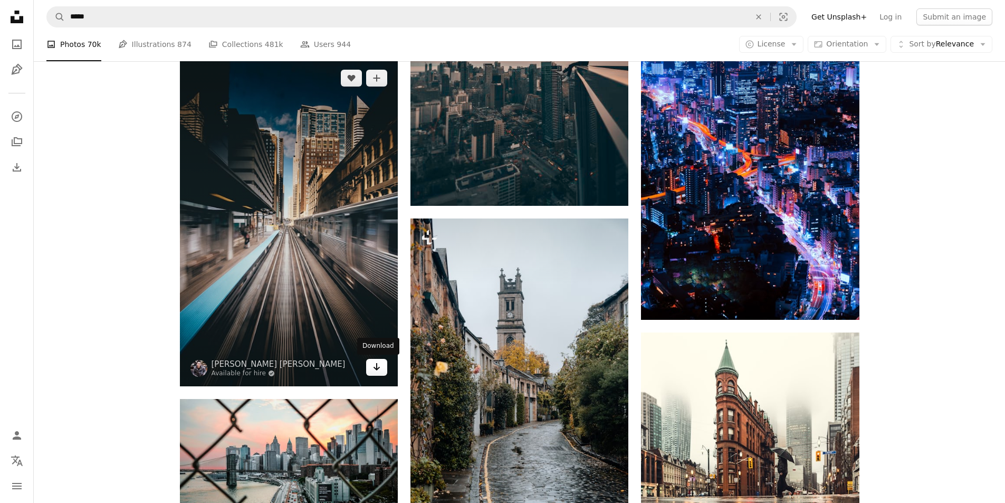
click at [378, 364] on icon "Arrow pointing down" at bounding box center [376, 366] width 8 height 13
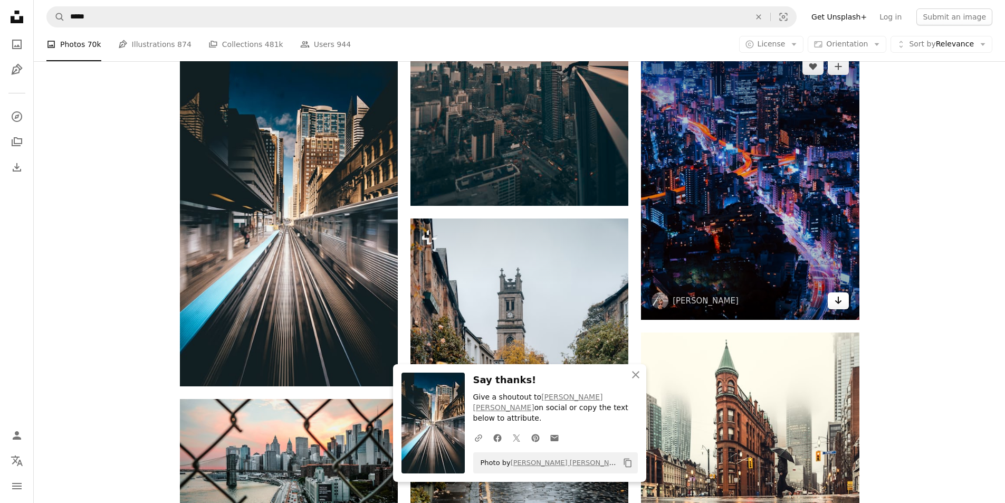
drag, startPoint x: 835, startPoint y: 297, endPoint x: 828, endPoint y: 295, distance: 7.7
click at [835, 297] on icon "Arrow pointing down" at bounding box center [838, 300] width 8 height 13
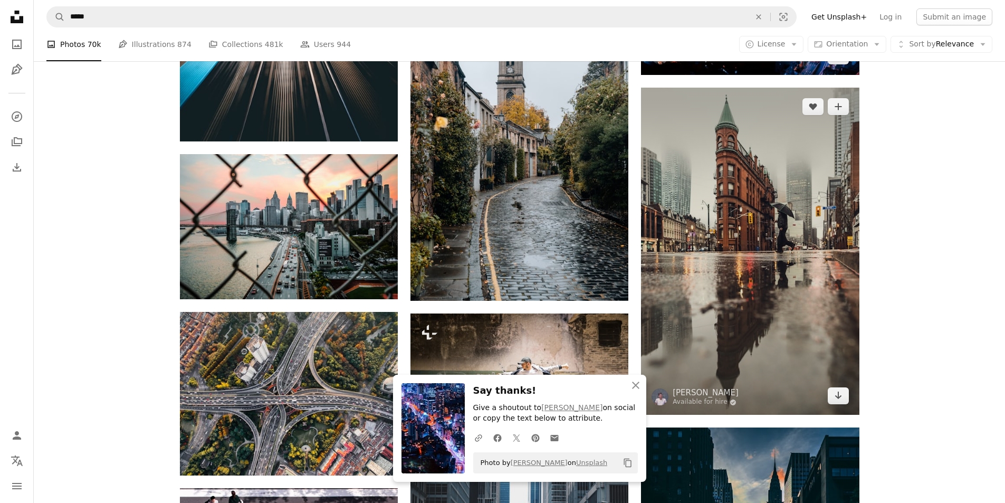
scroll to position [949, 0]
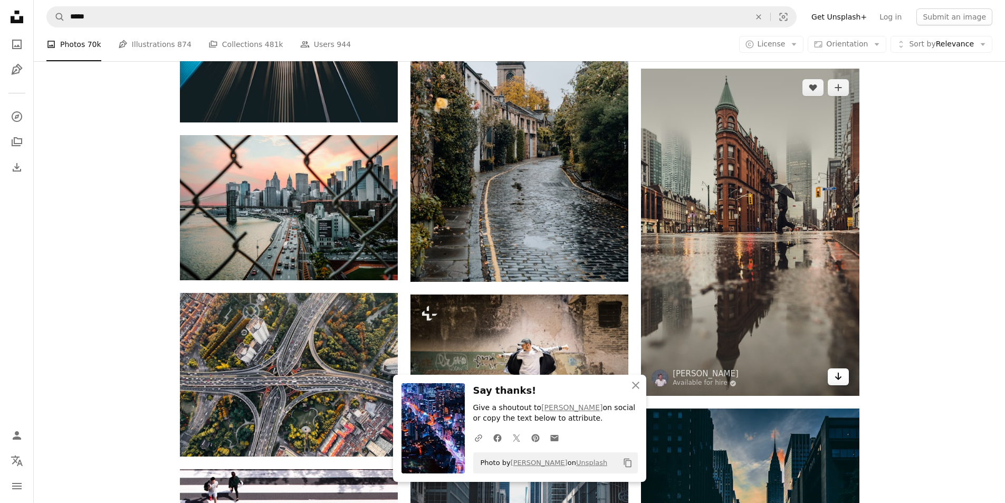
click at [839, 372] on icon "Arrow pointing down" at bounding box center [838, 376] width 8 height 13
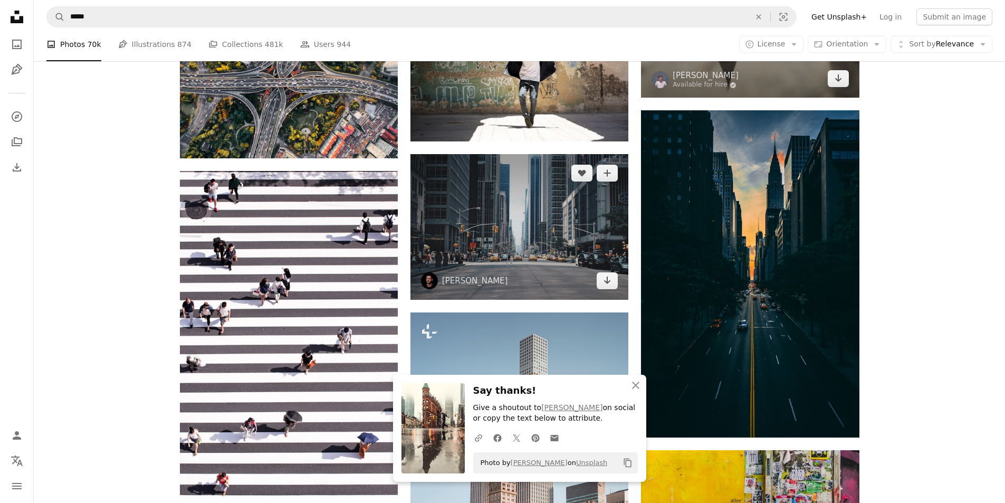
scroll to position [1266, 0]
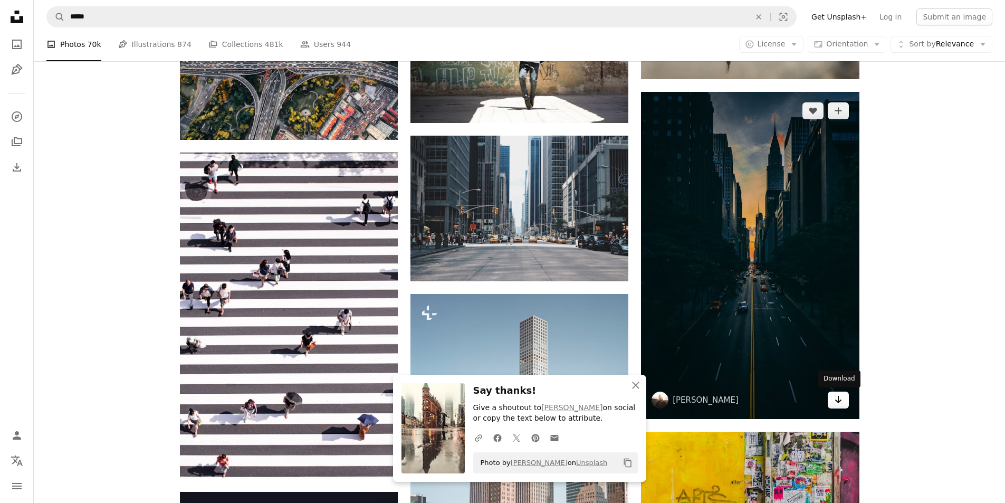
click at [842, 407] on link "Arrow pointing down" at bounding box center [837, 399] width 21 height 17
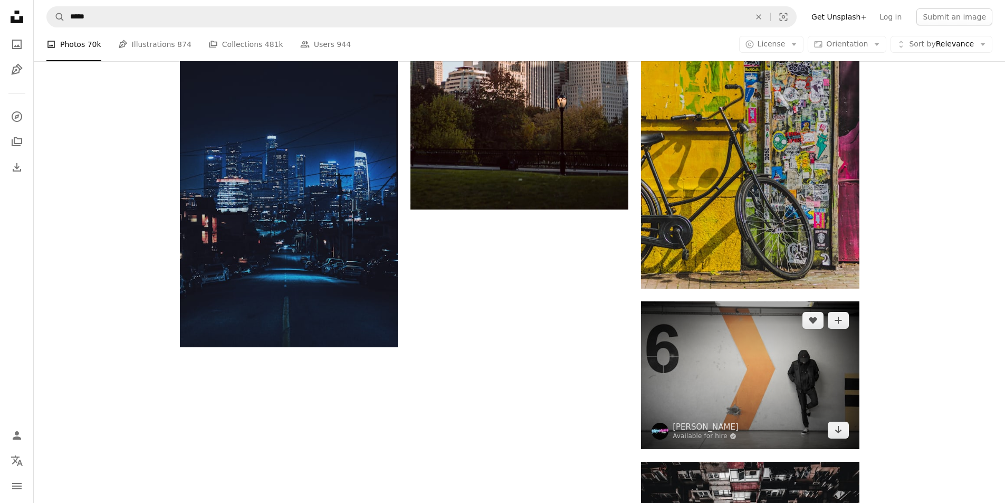
scroll to position [1740, 0]
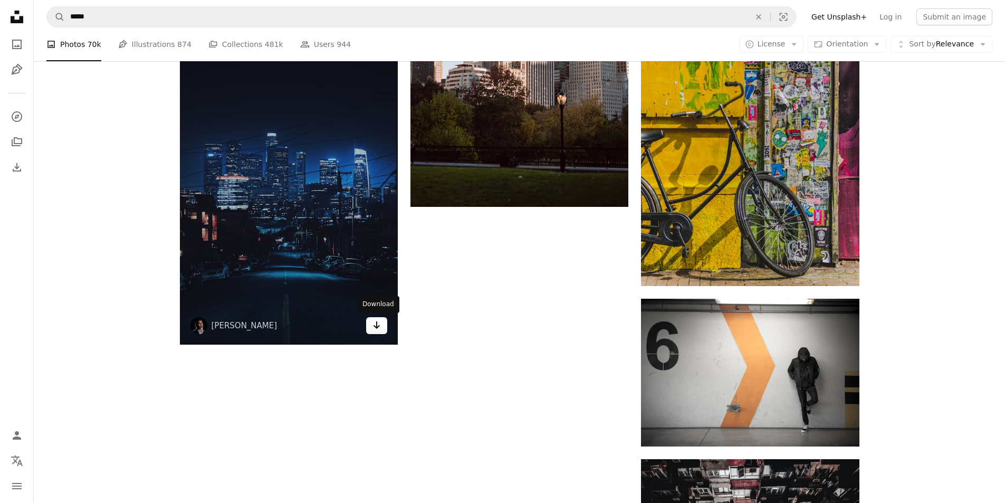
click at [369, 328] on link "Arrow pointing down" at bounding box center [376, 325] width 21 height 17
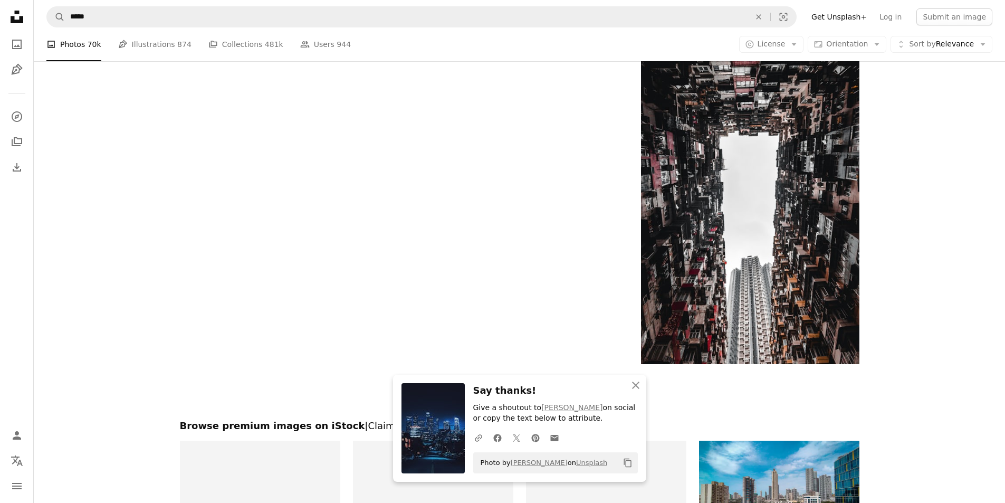
scroll to position [2004, 0]
